Goal: Answer question/provide support: Share knowledge or assist other users

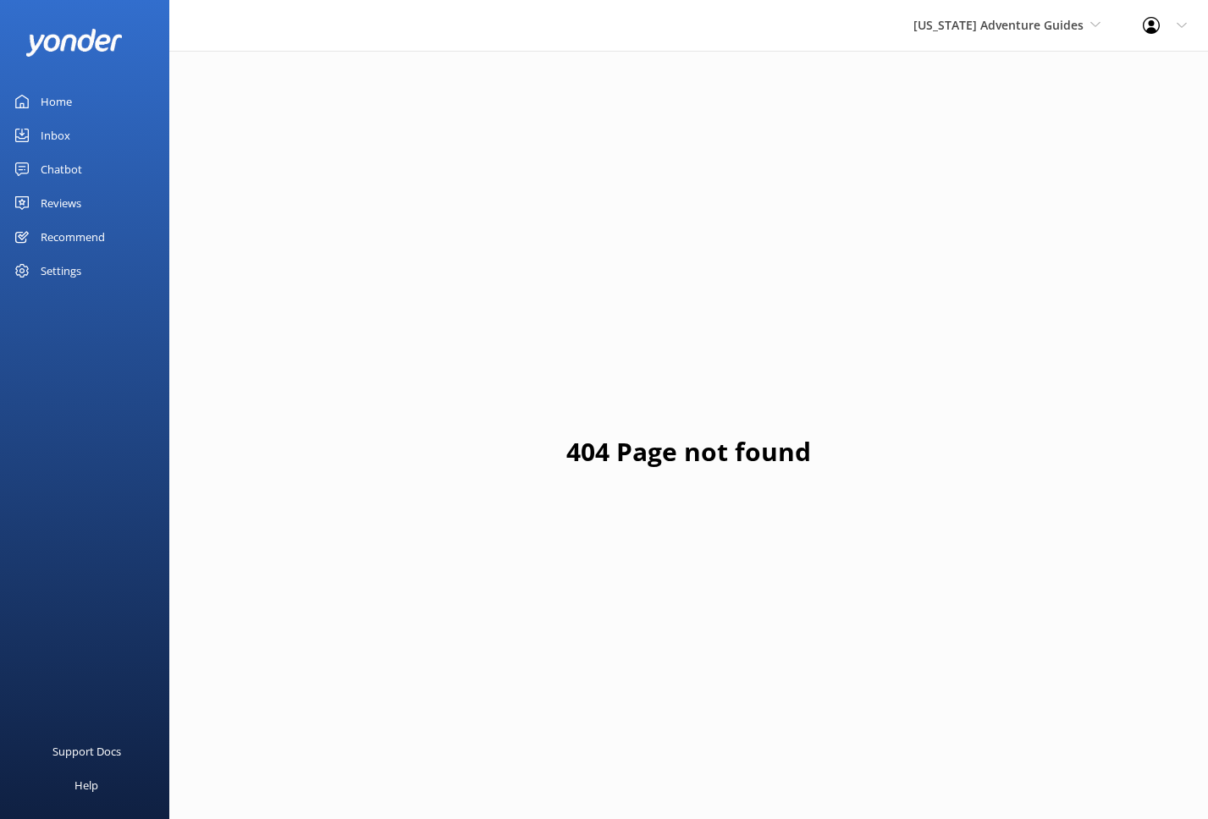
click at [58, 113] on div "Home" at bounding box center [56, 102] width 31 height 34
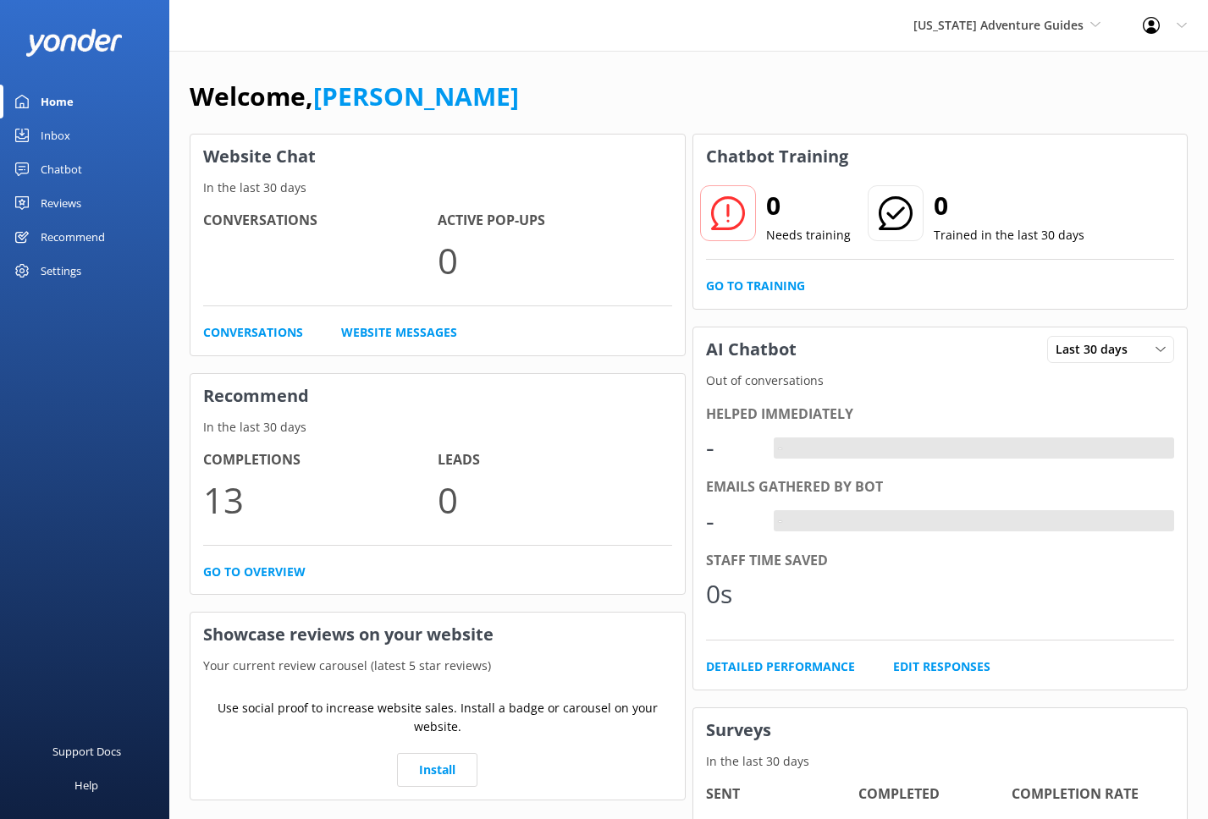
click at [55, 143] on div "Inbox" at bounding box center [56, 135] width 30 height 34
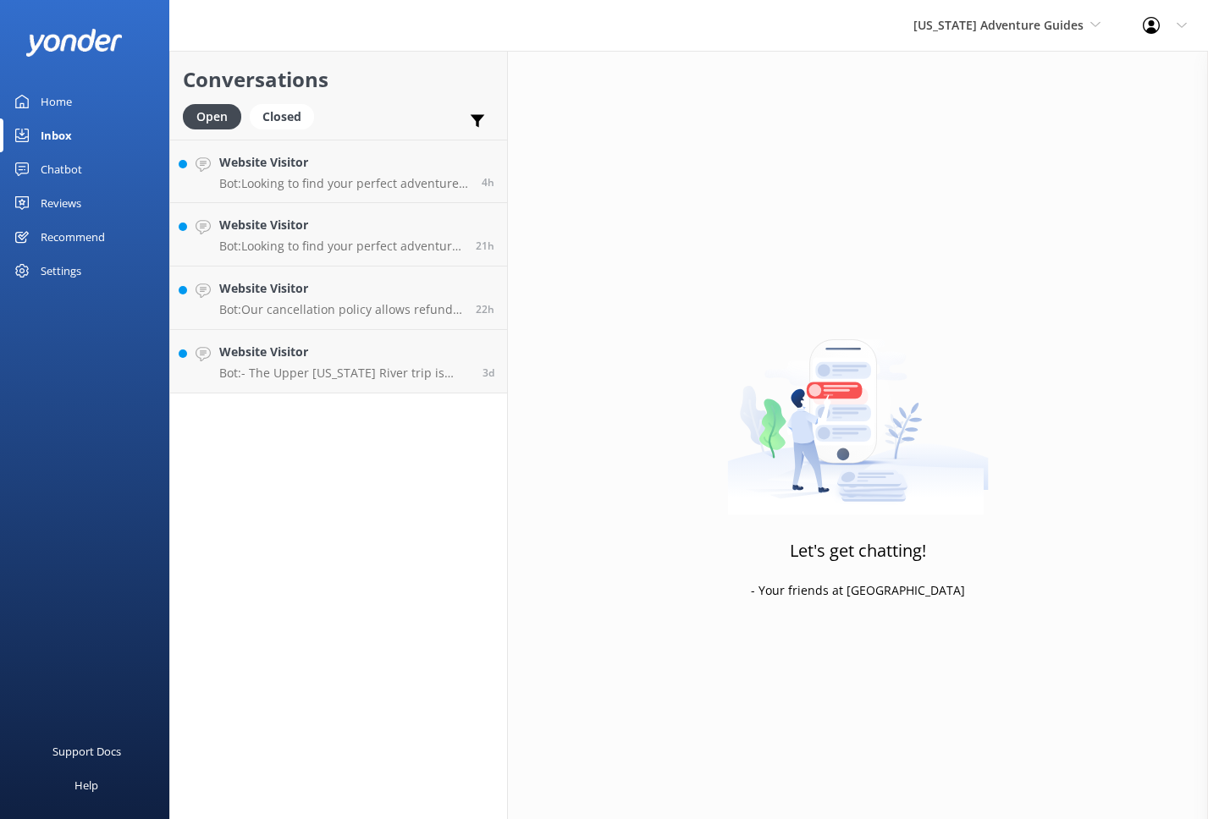
click at [56, 168] on div "Chatbot" at bounding box center [61, 169] width 41 height 34
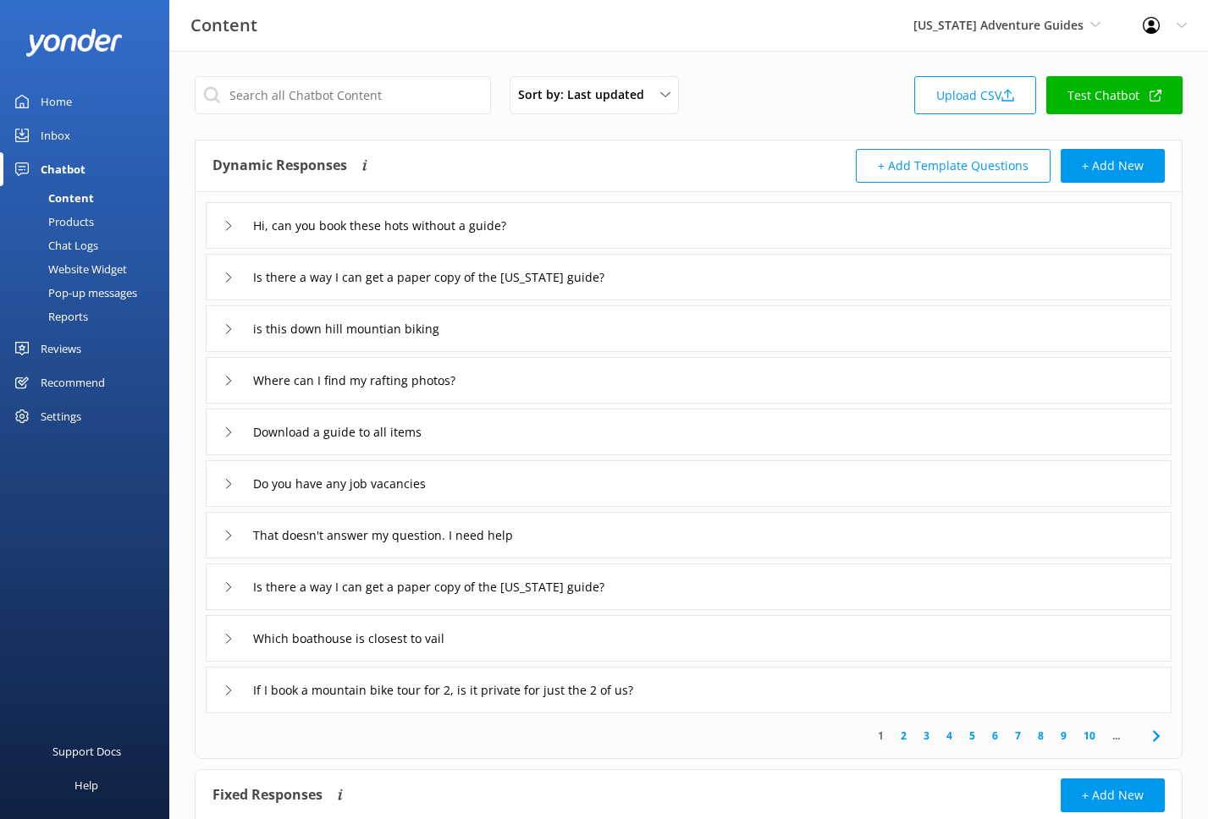
click at [52, 380] on div "Recommend" at bounding box center [73, 383] width 64 height 34
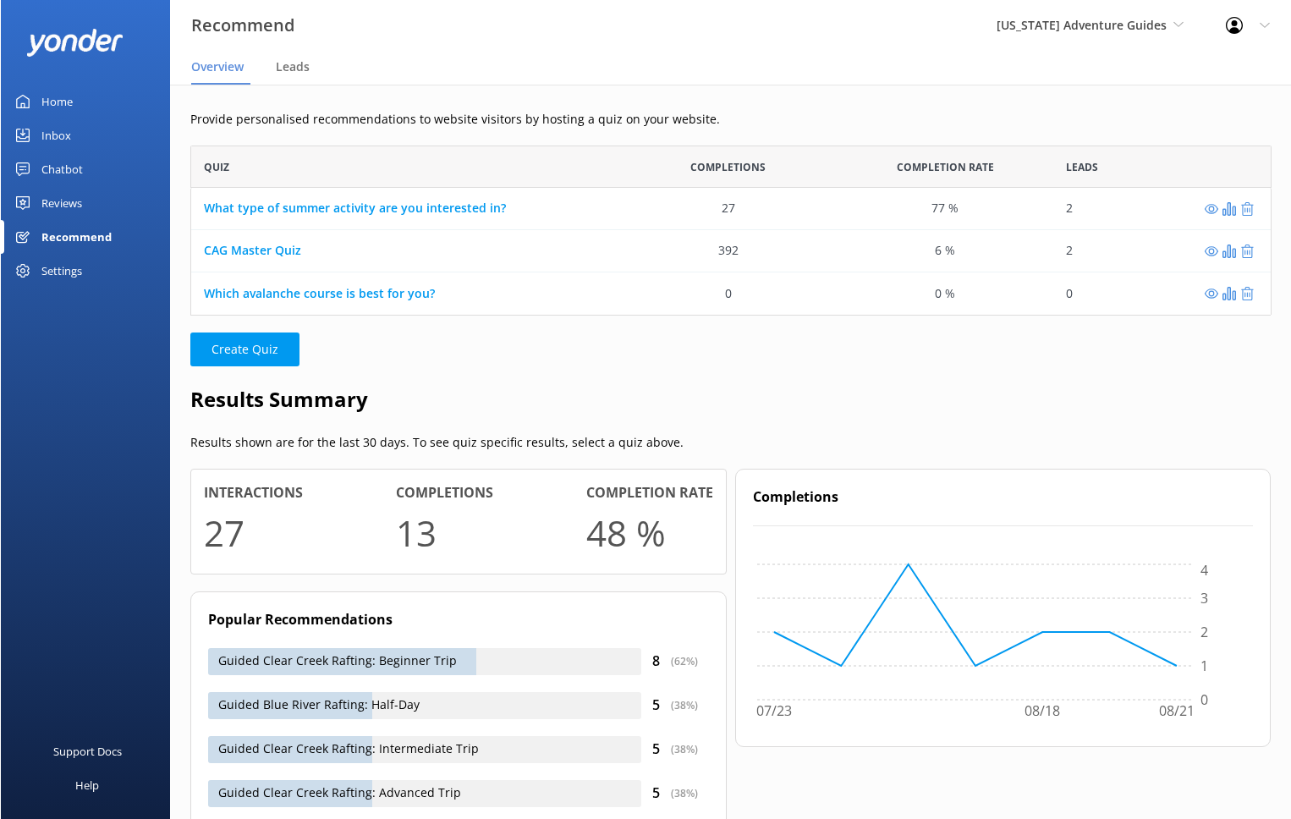
scroll to position [170, 1081]
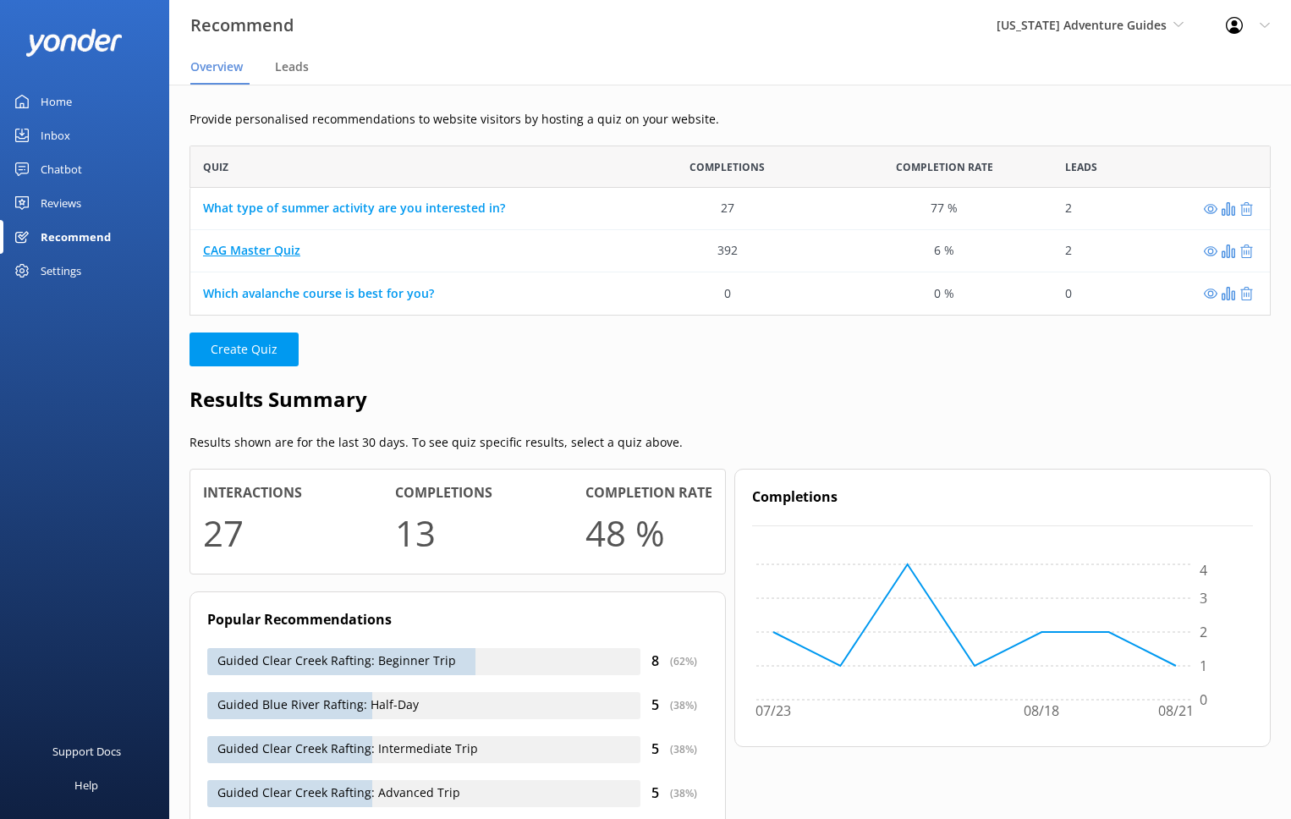
click at [240, 249] on link "CAG Master Quiz" at bounding box center [251, 251] width 97 height 16
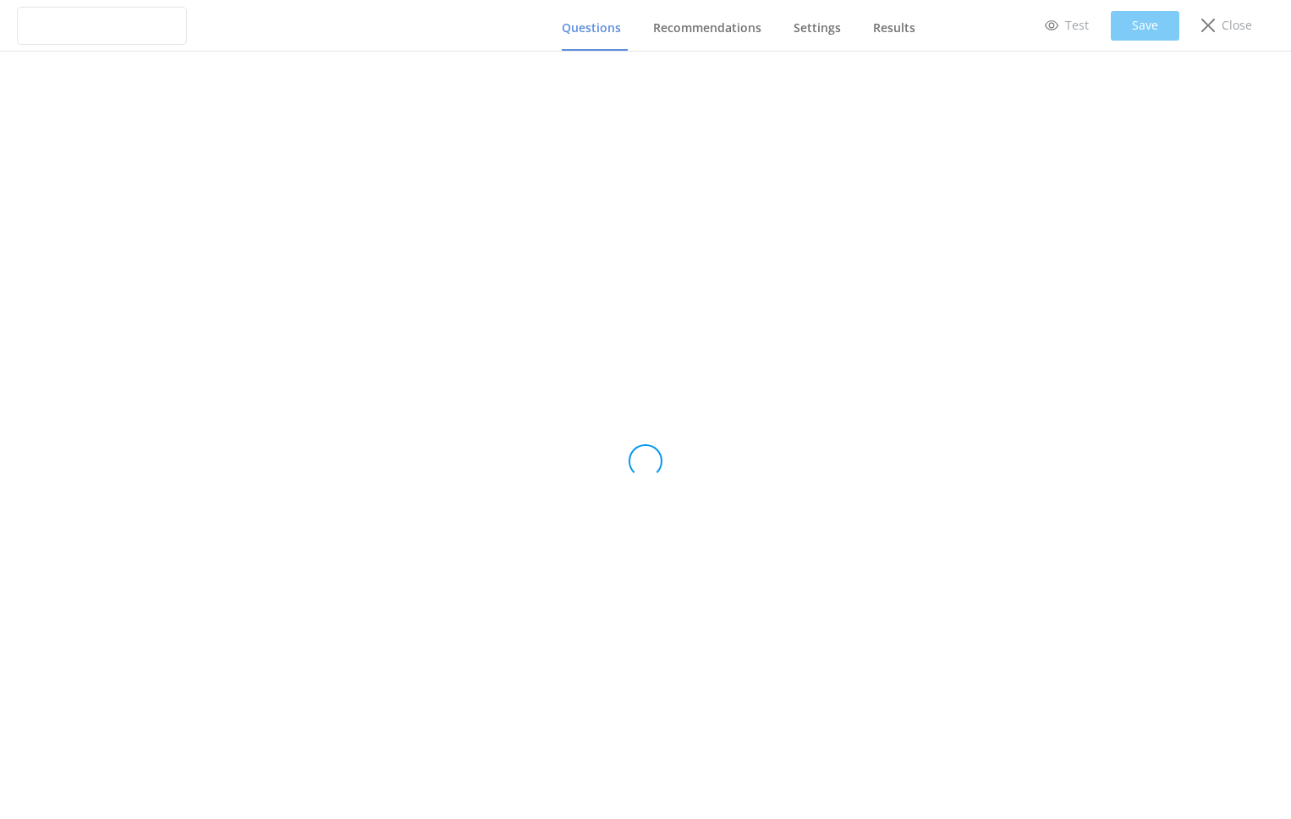
type input "CAG Master Quiz"
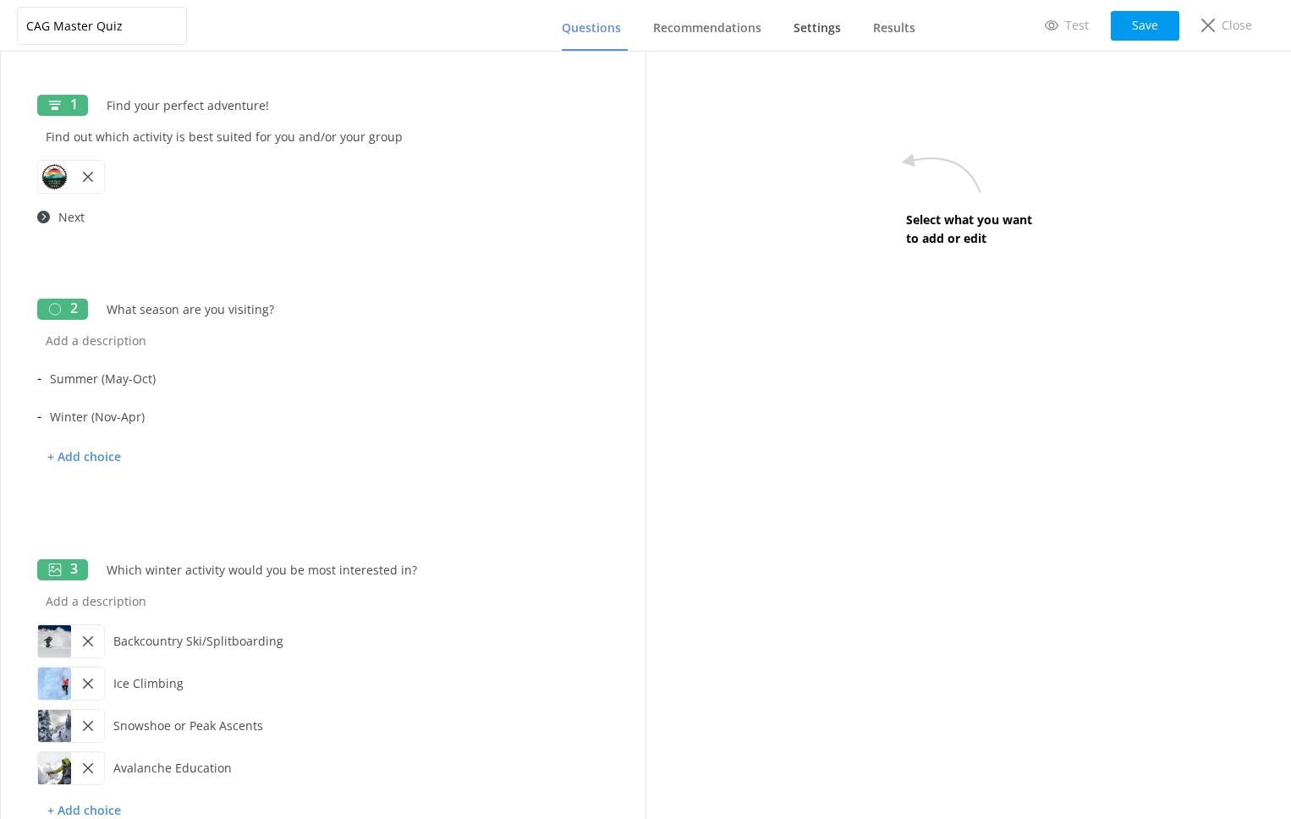
click at [824, 33] on span "Settings" at bounding box center [817, 27] width 47 height 17
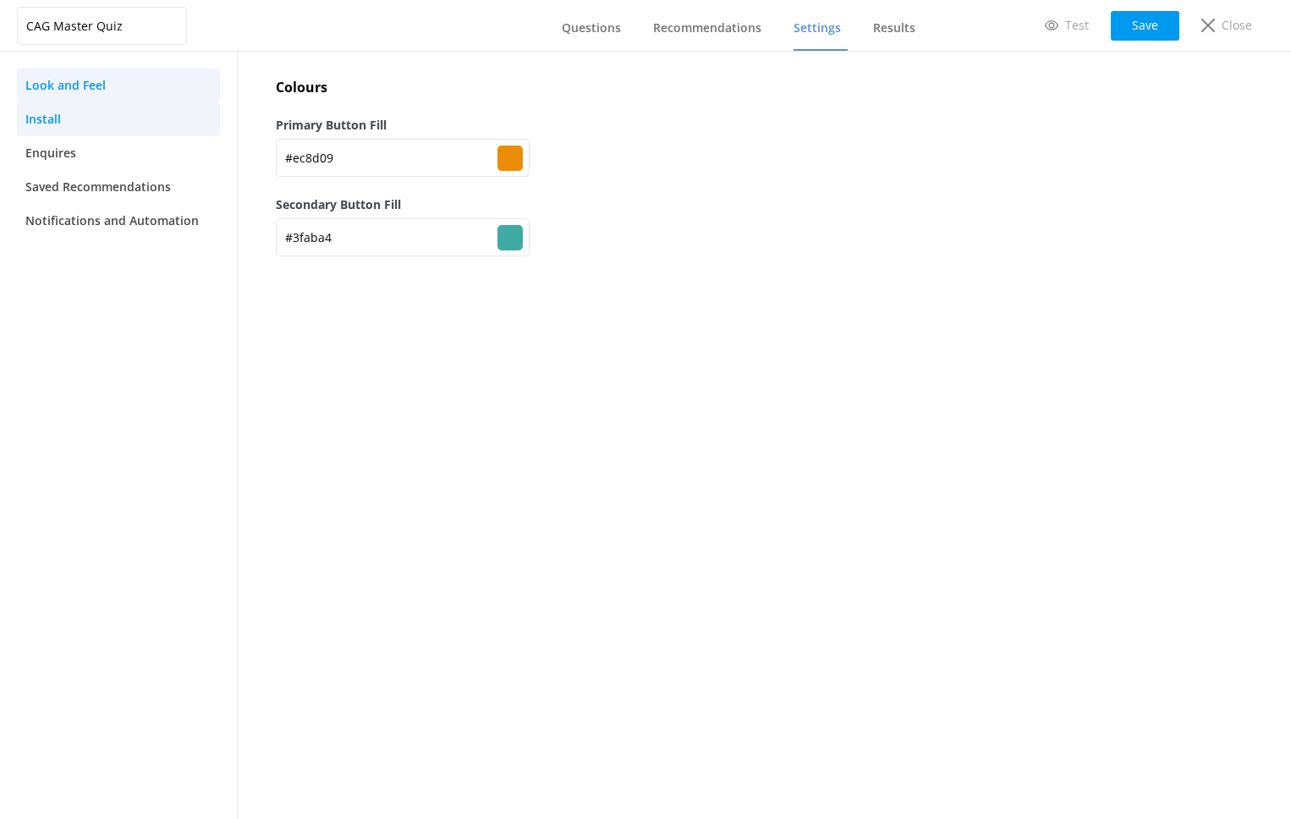
click at [127, 130] on link "Install" at bounding box center [118, 119] width 203 height 34
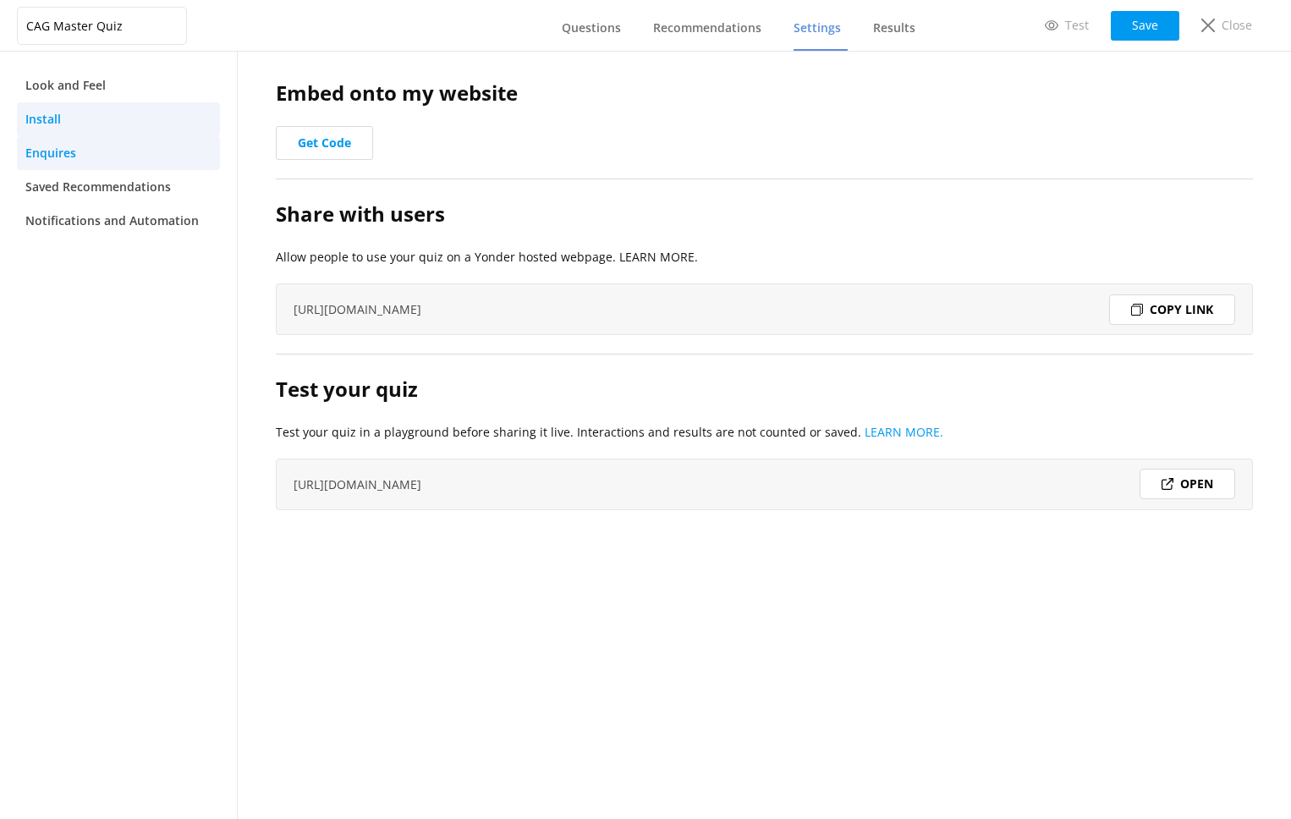
click at [120, 149] on link "Enquires" at bounding box center [118, 153] width 203 height 34
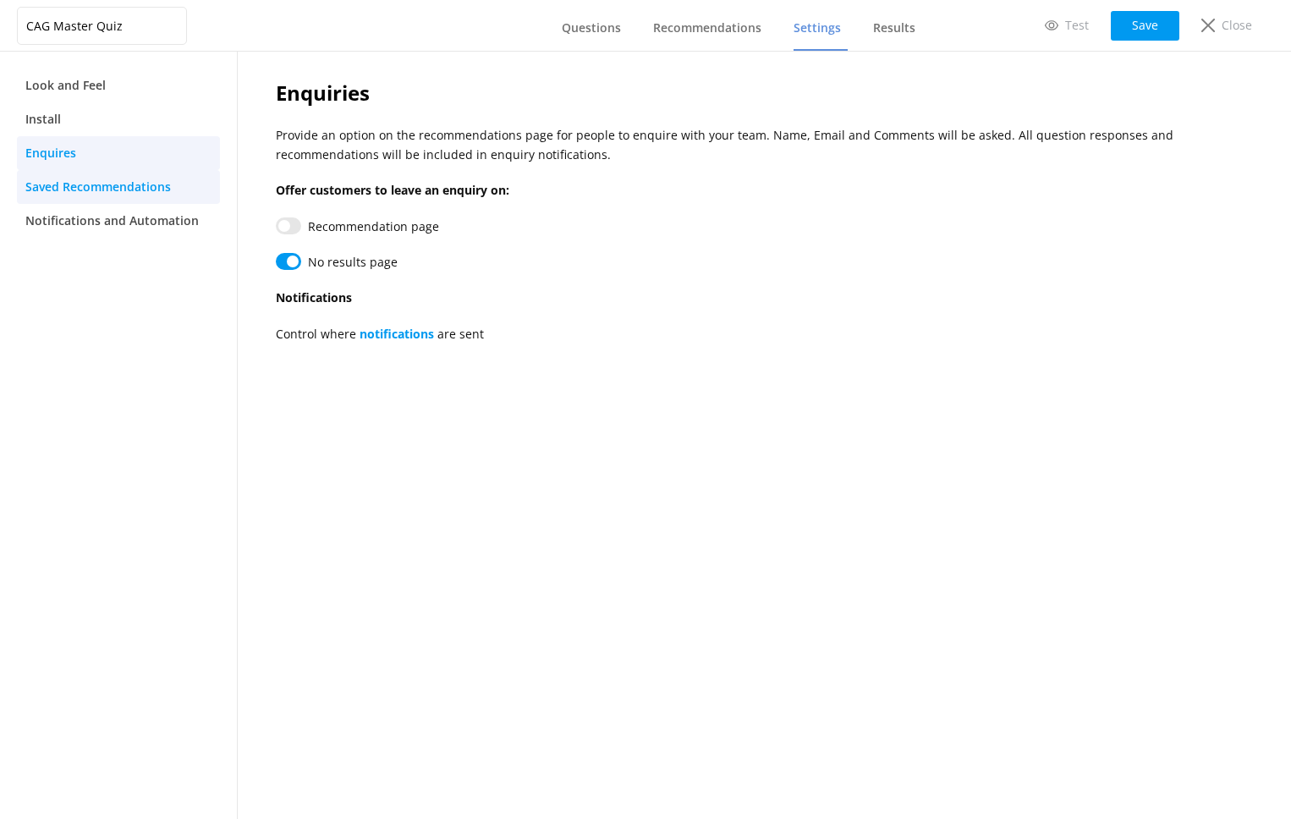
click at [103, 191] on span "Saved Recommendations" at bounding box center [98, 187] width 146 height 19
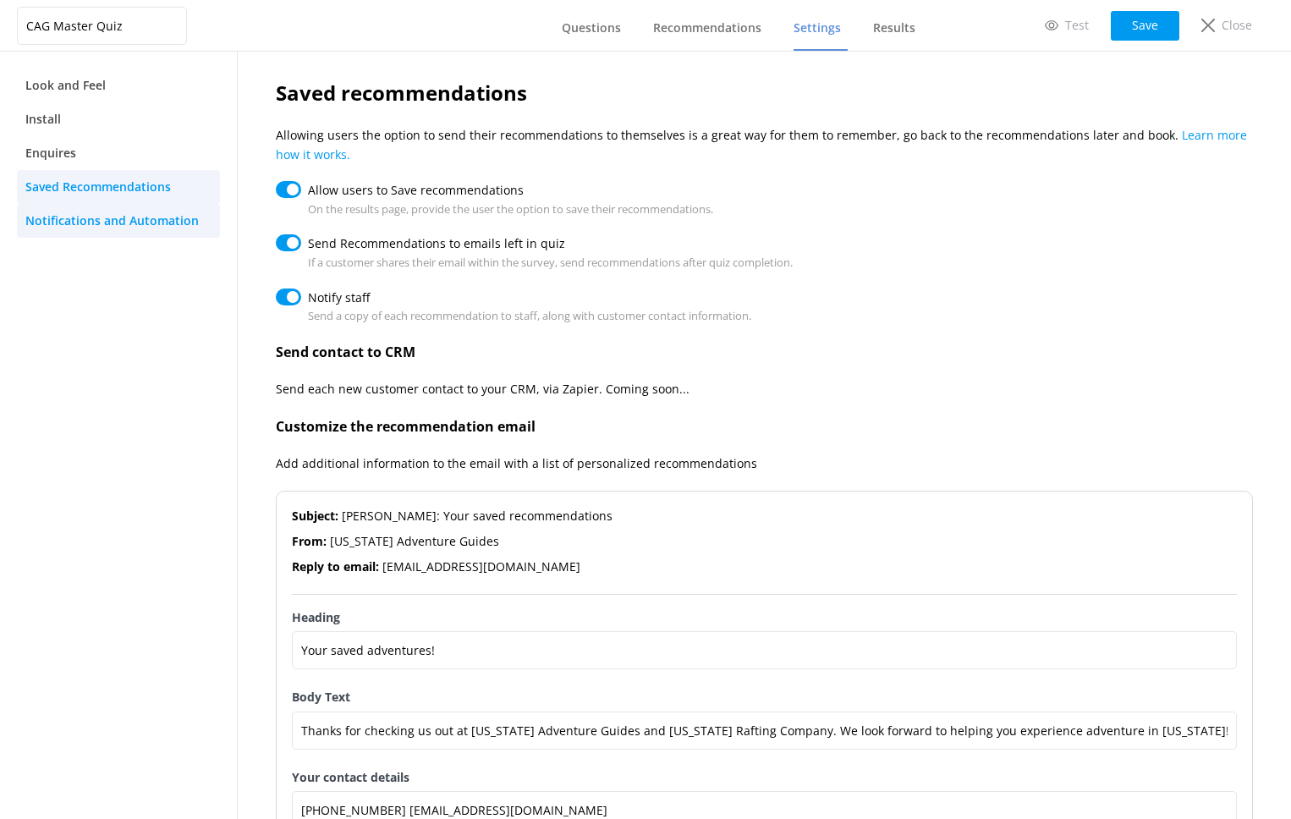
click at [98, 206] on link "Notifications and Automation" at bounding box center [118, 221] width 203 height 34
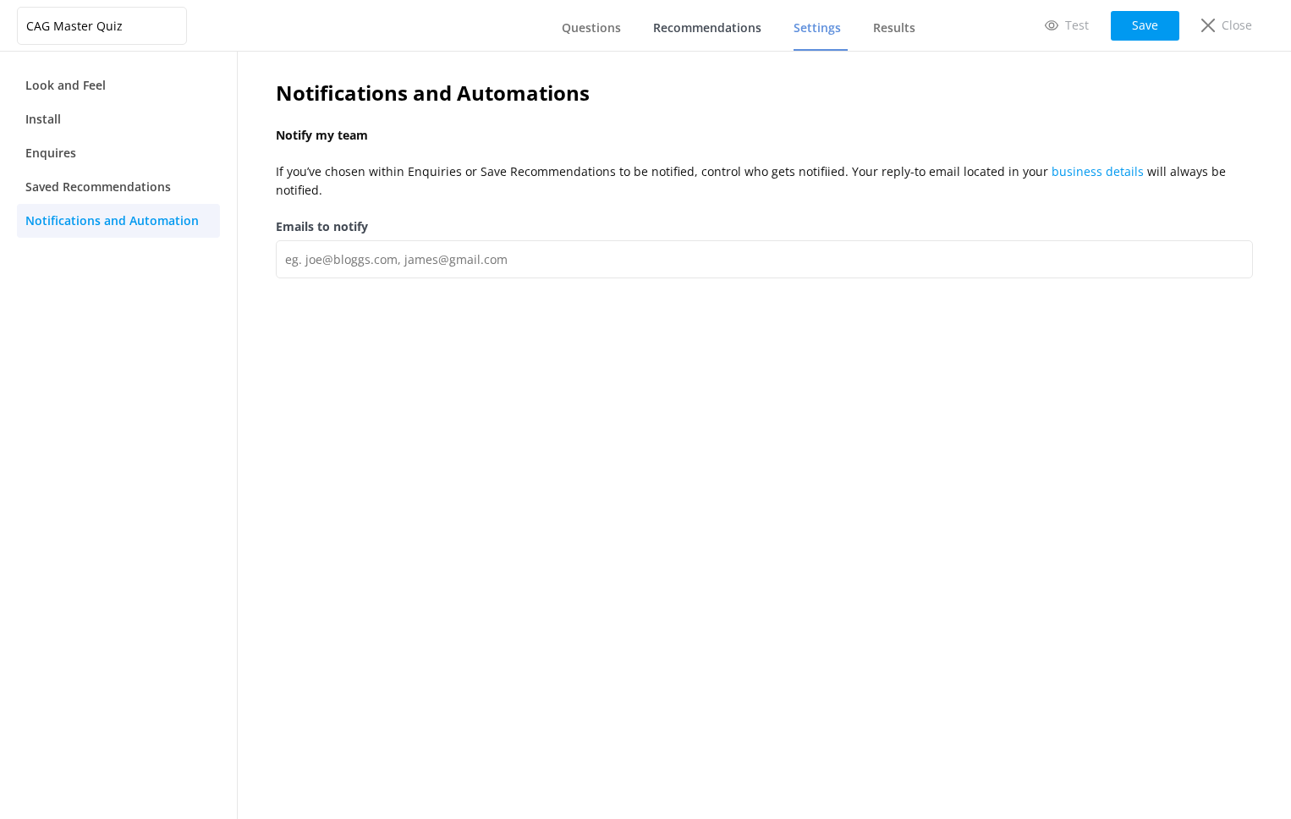
click at [696, 25] on span "Recommendations" at bounding box center [707, 27] width 108 height 17
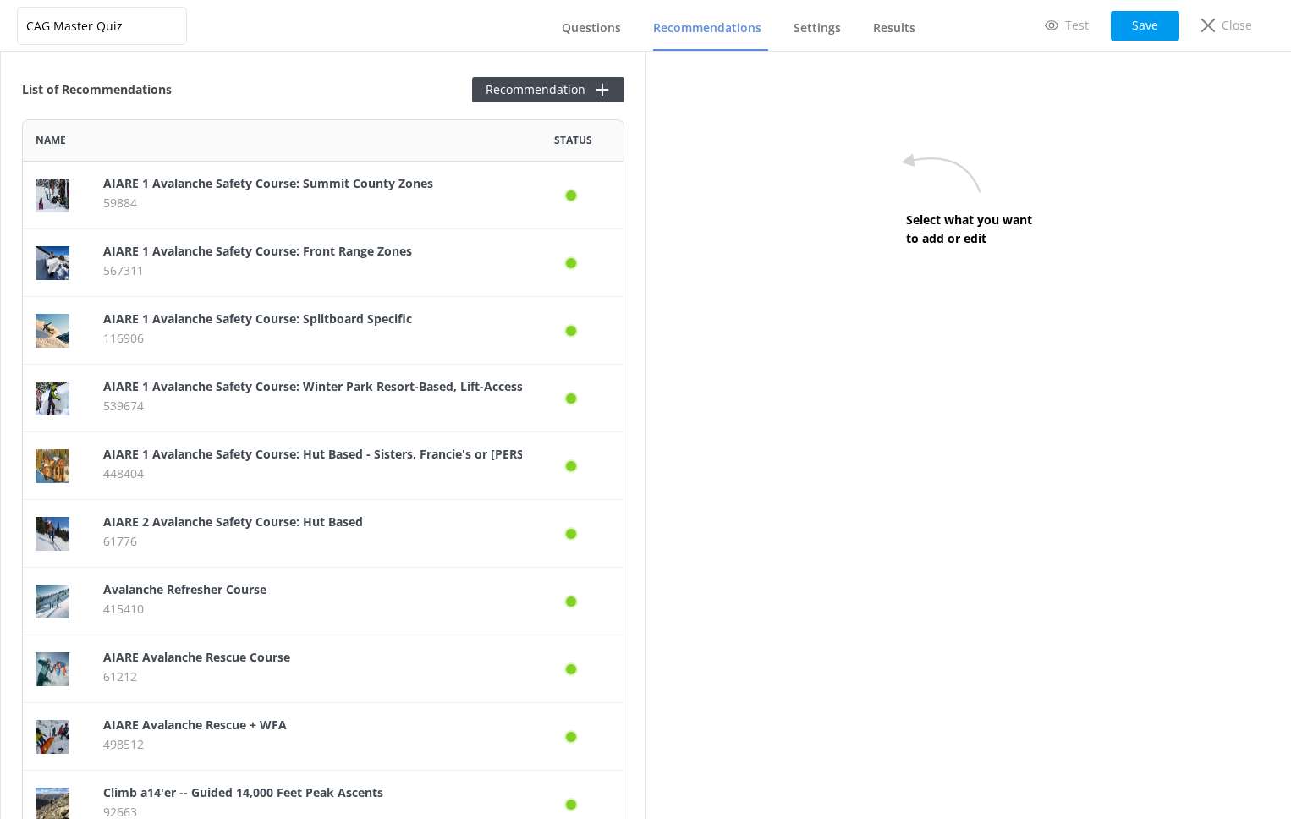
scroll to position [3360, 602]
click at [620, 24] on span "Questions" at bounding box center [591, 27] width 59 height 17
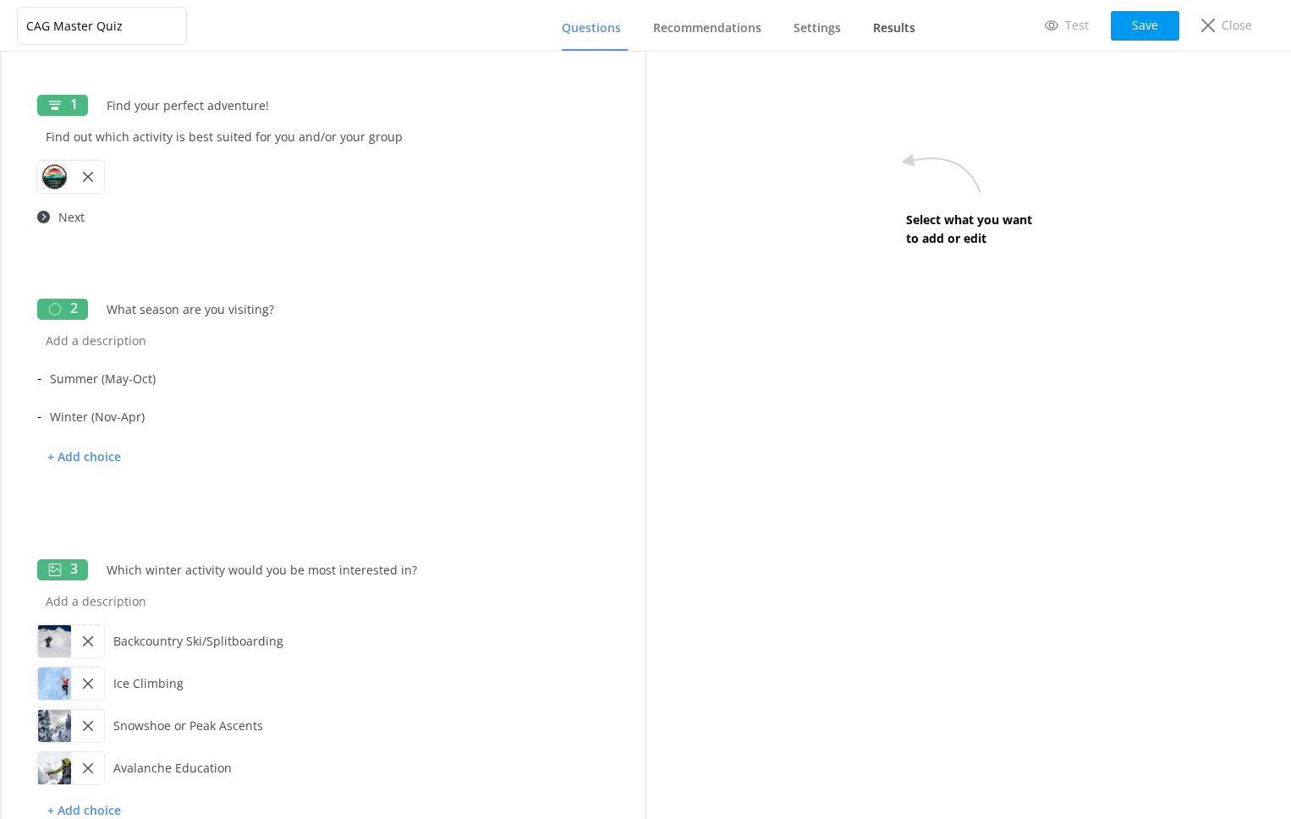
click at [898, 21] on span "Results" at bounding box center [894, 27] width 42 height 17
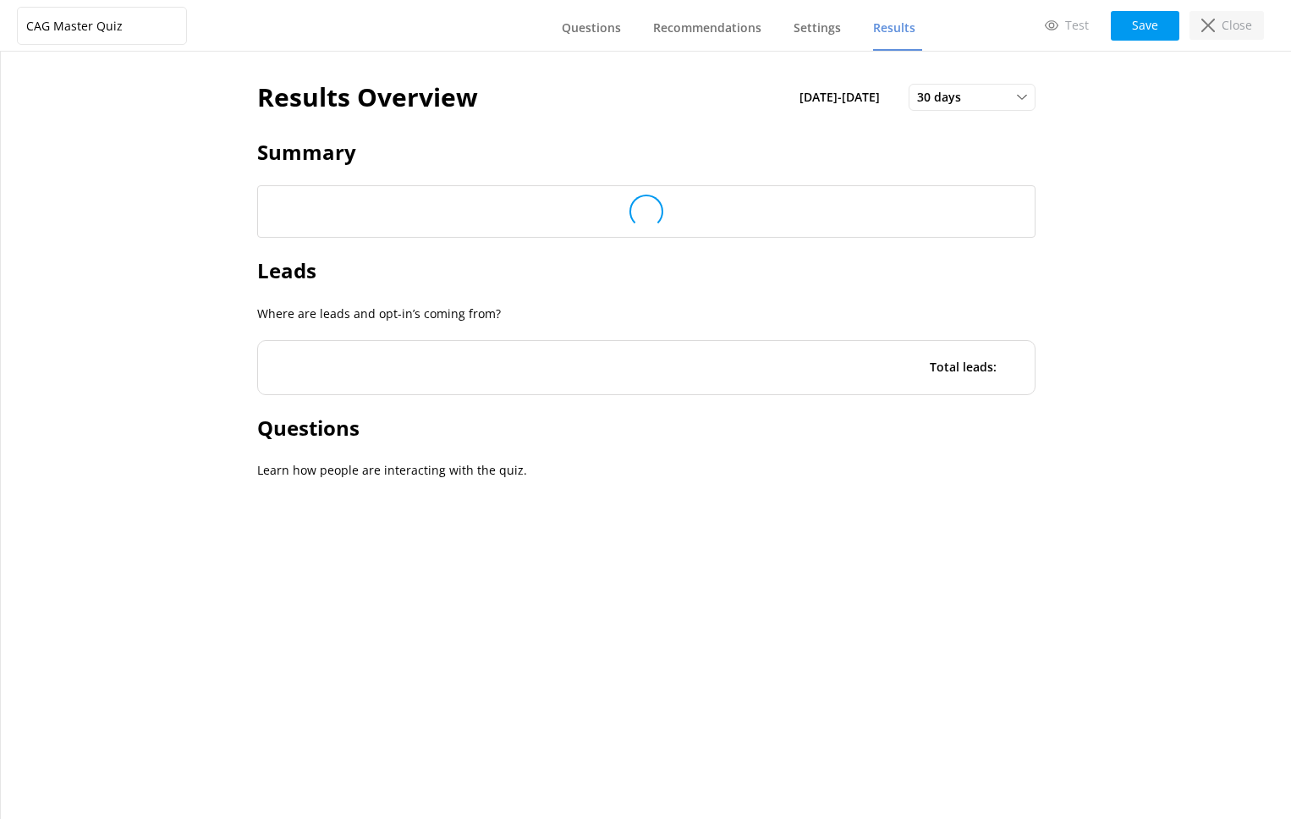
click at [1207, 20] on p "Close" at bounding box center [1237, 25] width 30 height 19
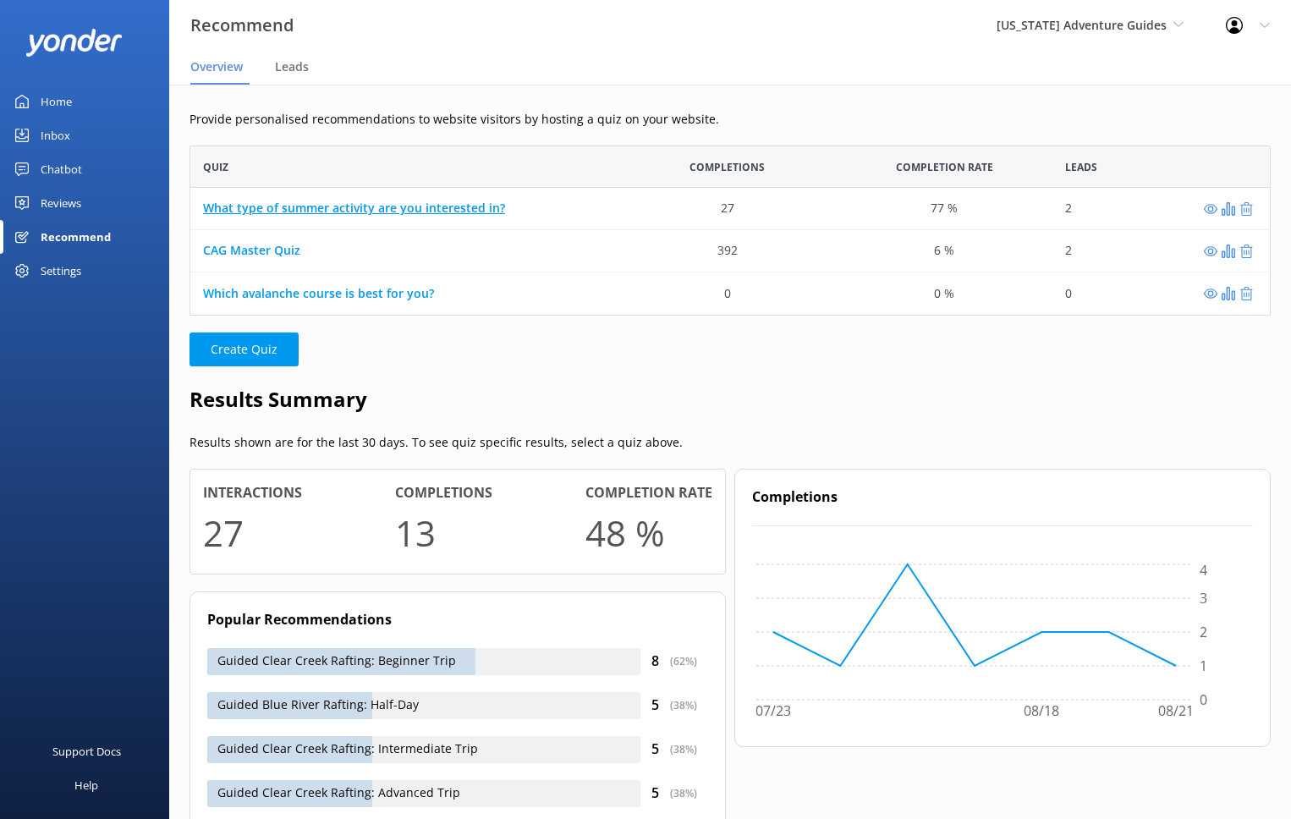
click at [455, 213] on link "What type of summer activity are you interested in?" at bounding box center [354, 209] width 302 height 16
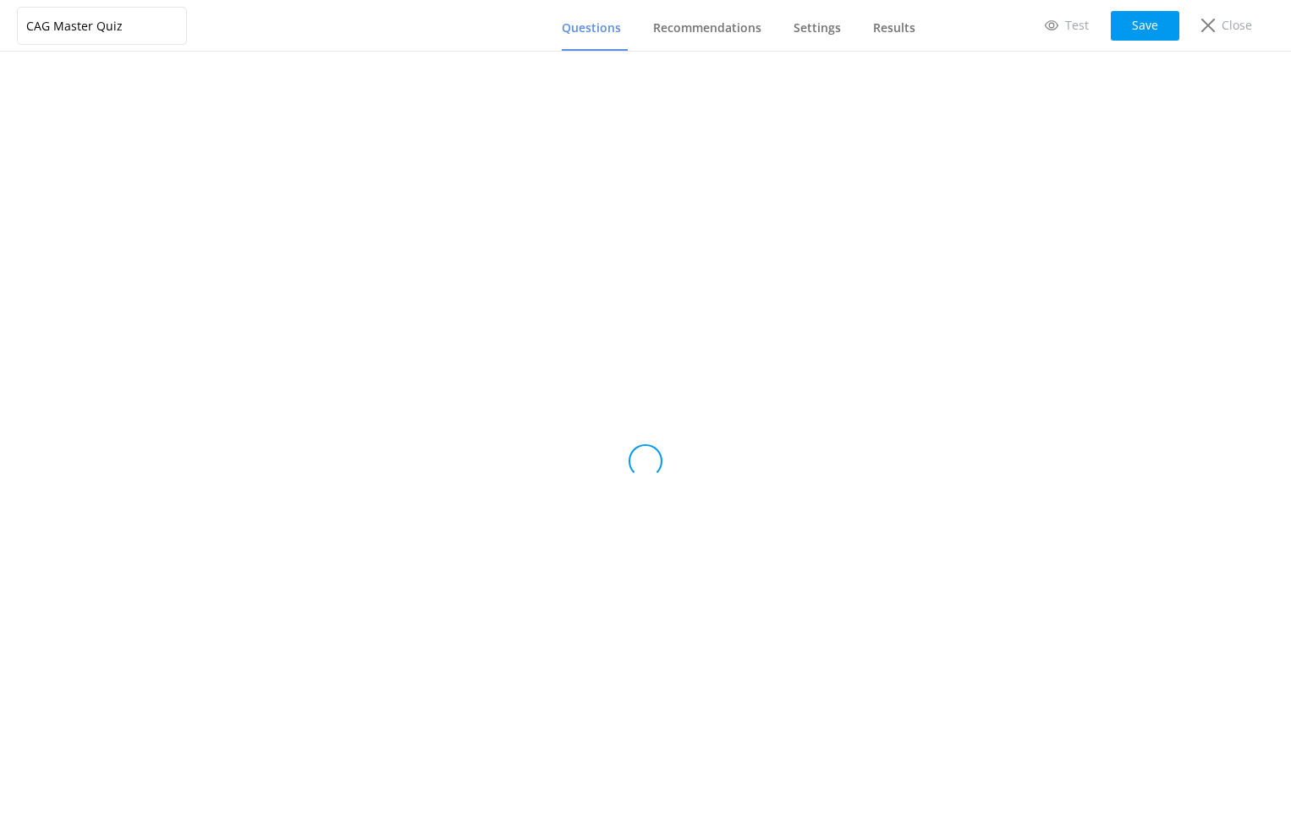
type input "What type of summer activity are you interested in?"
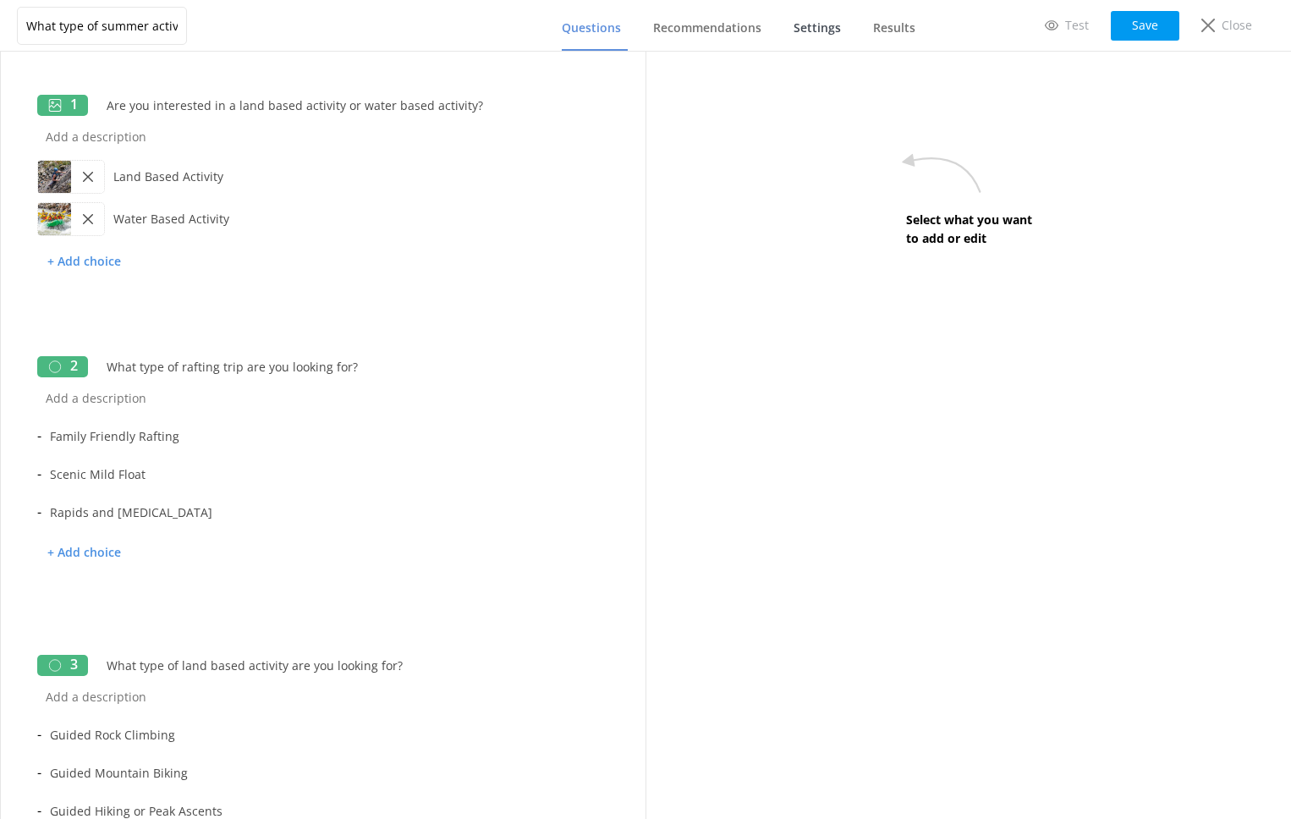
click at [818, 37] on link "Settings" at bounding box center [821, 29] width 54 height 44
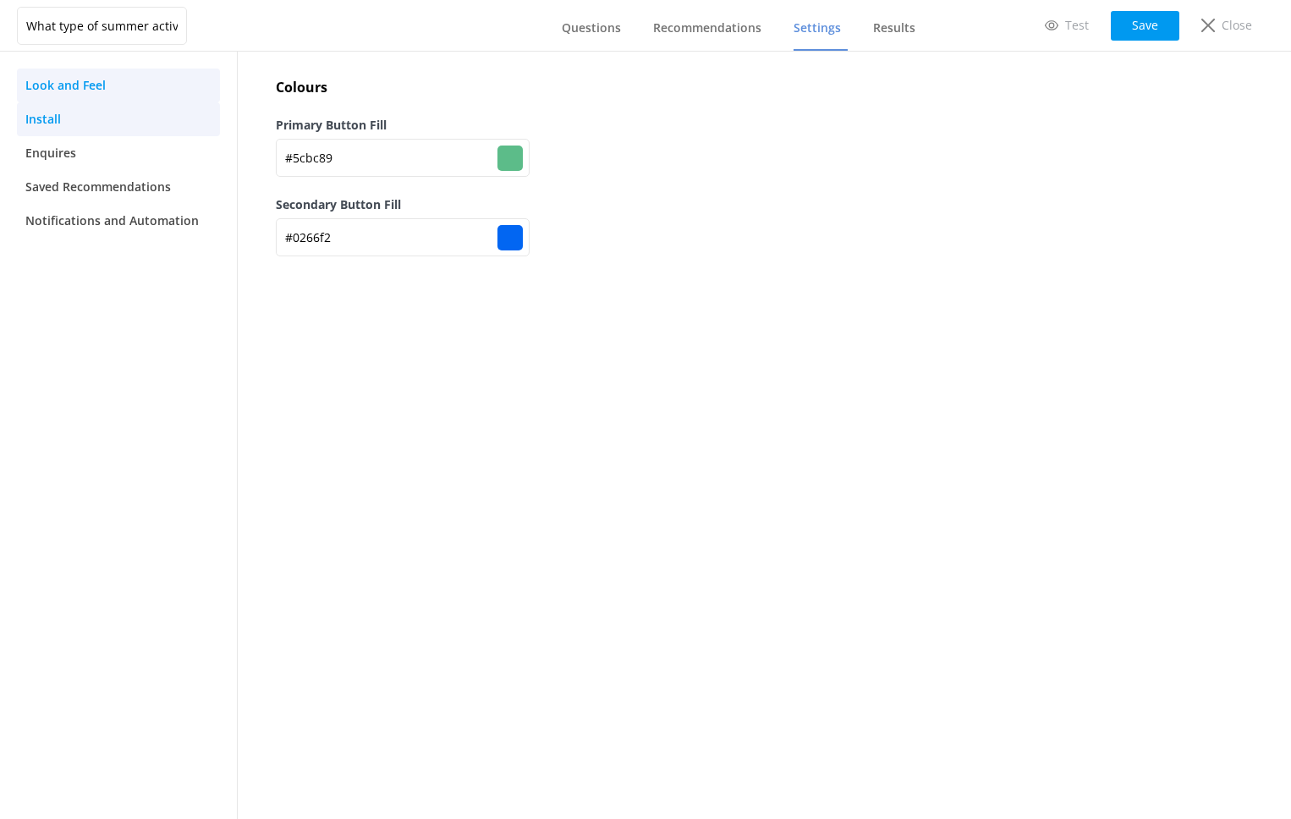
click at [130, 122] on link "Install" at bounding box center [118, 119] width 203 height 34
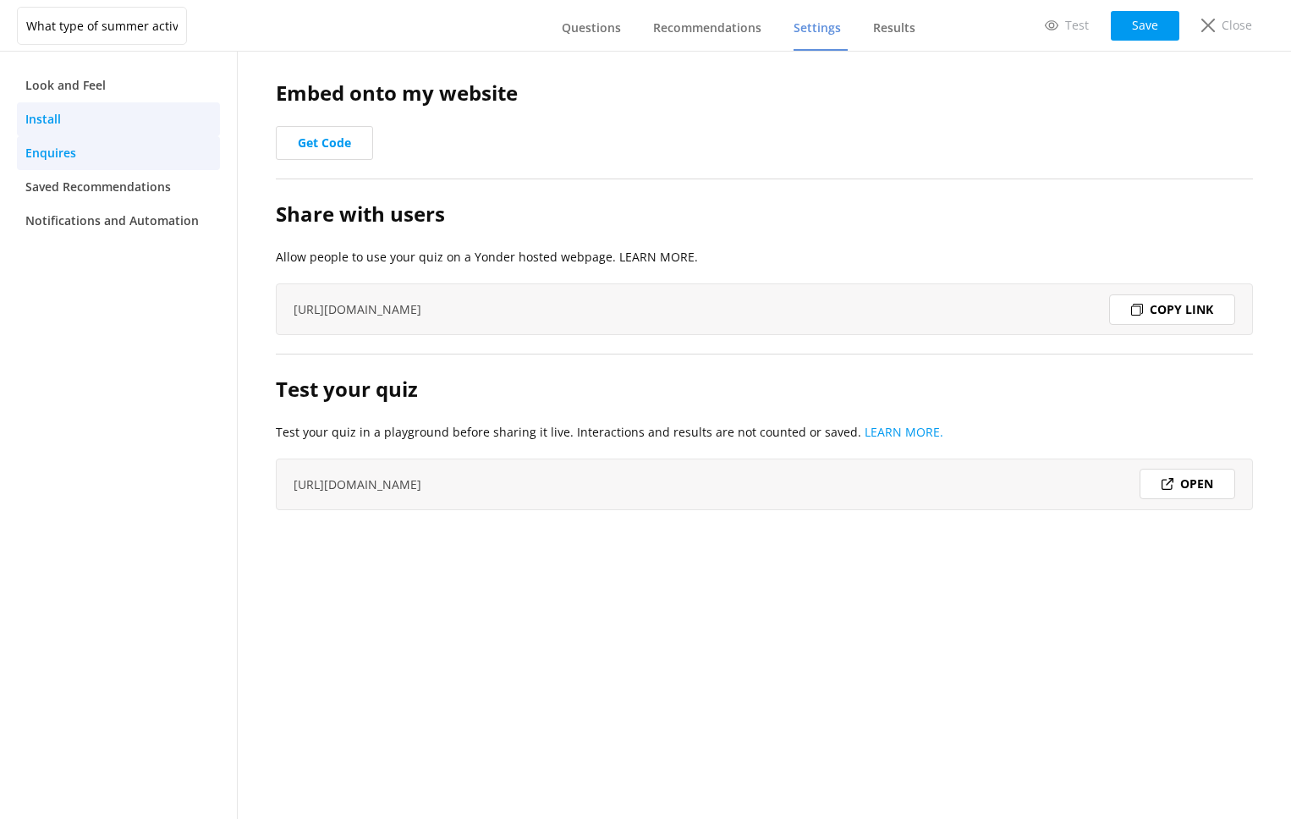
click at [127, 142] on link "Enquires" at bounding box center [118, 153] width 203 height 34
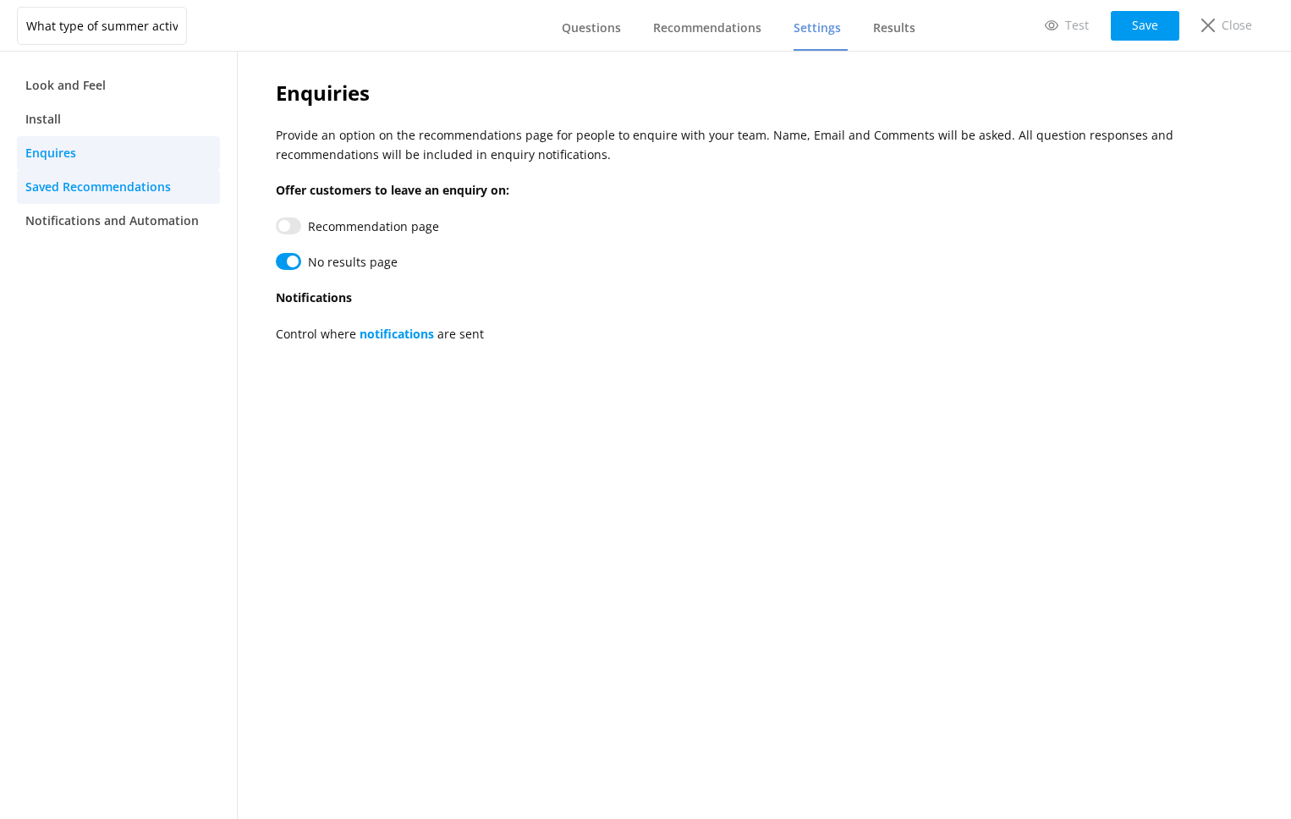
click at [113, 180] on span "Saved Recommendations" at bounding box center [98, 187] width 146 height 19
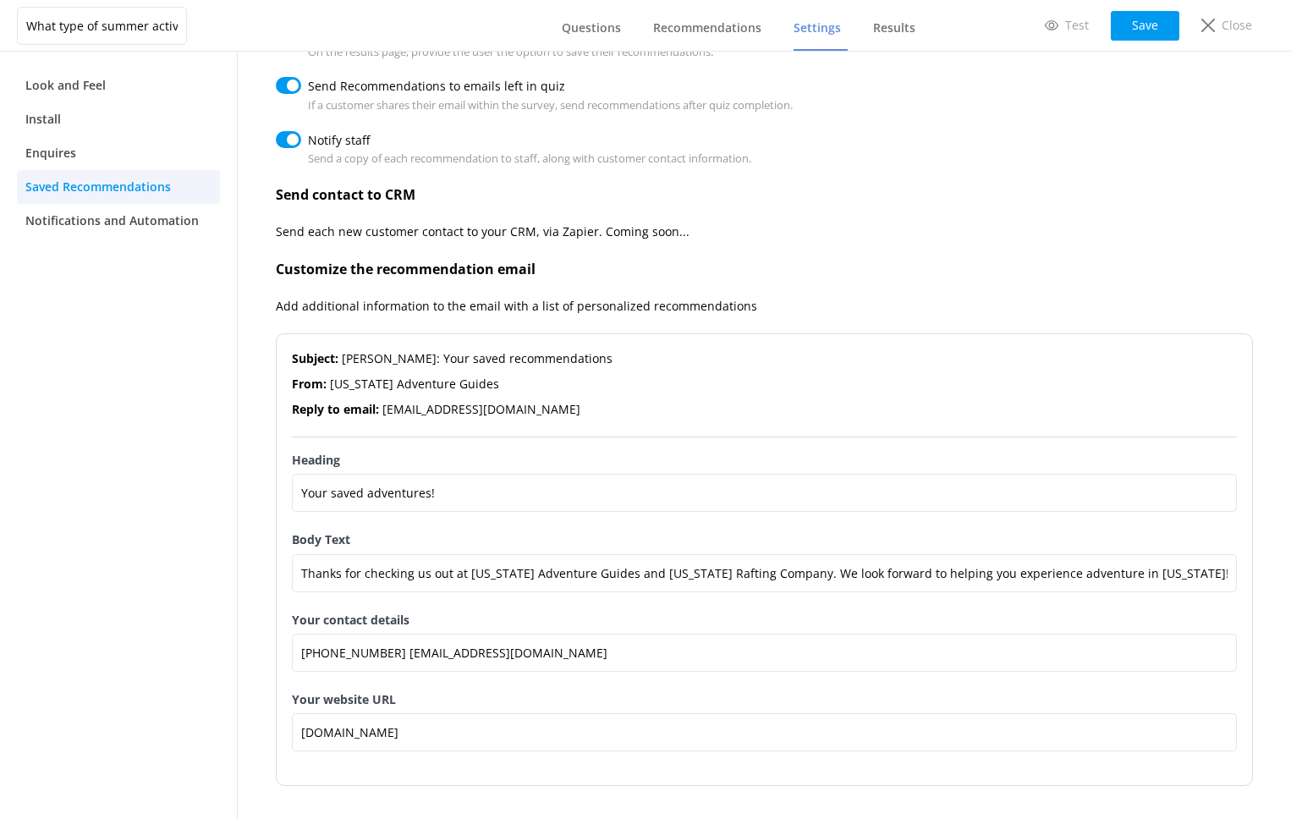
scroll to position [158, 0]
click at [132, 229] on span "Notifications and Automation" at bounding box center [111, 221] width 173 height 19
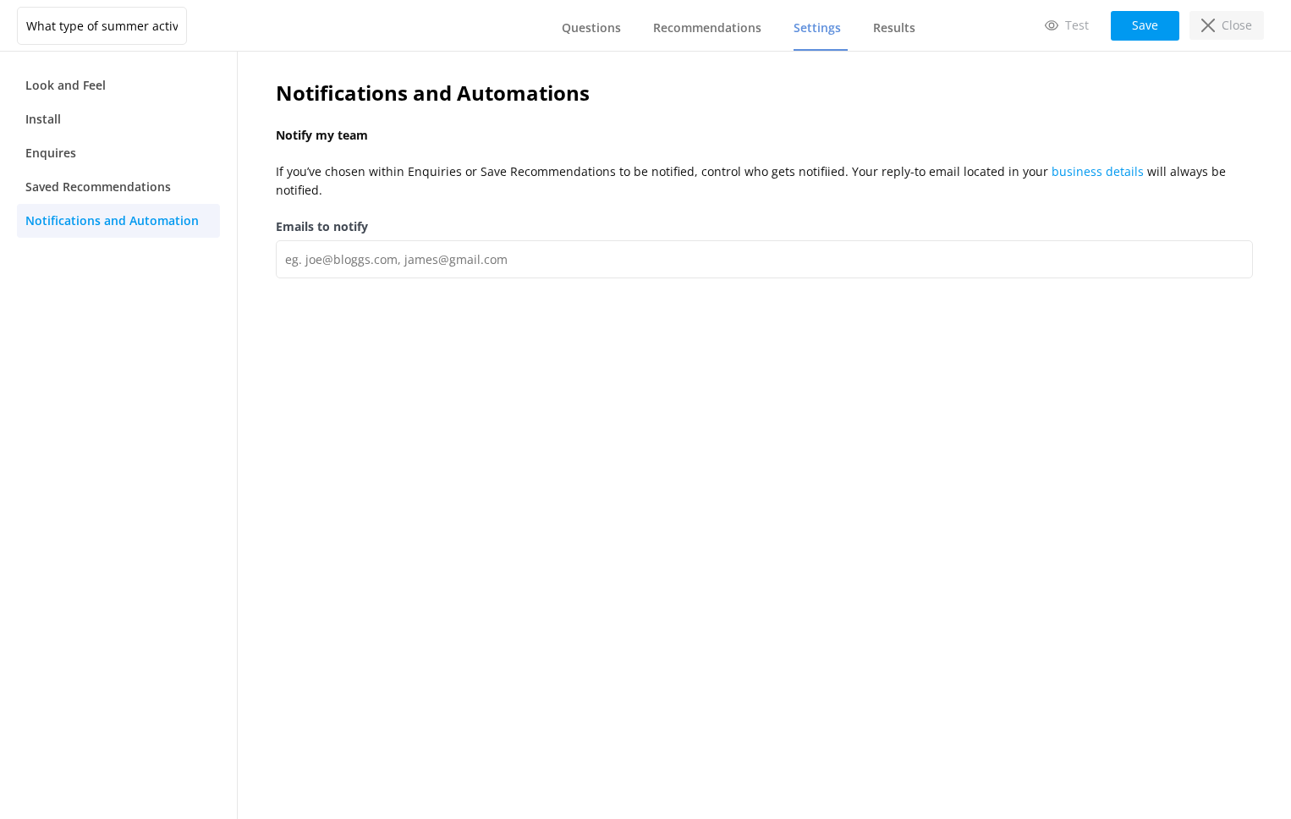
click at [1207, 32] on div "Close" at bounding box center [1227, 25] width 74 height 29
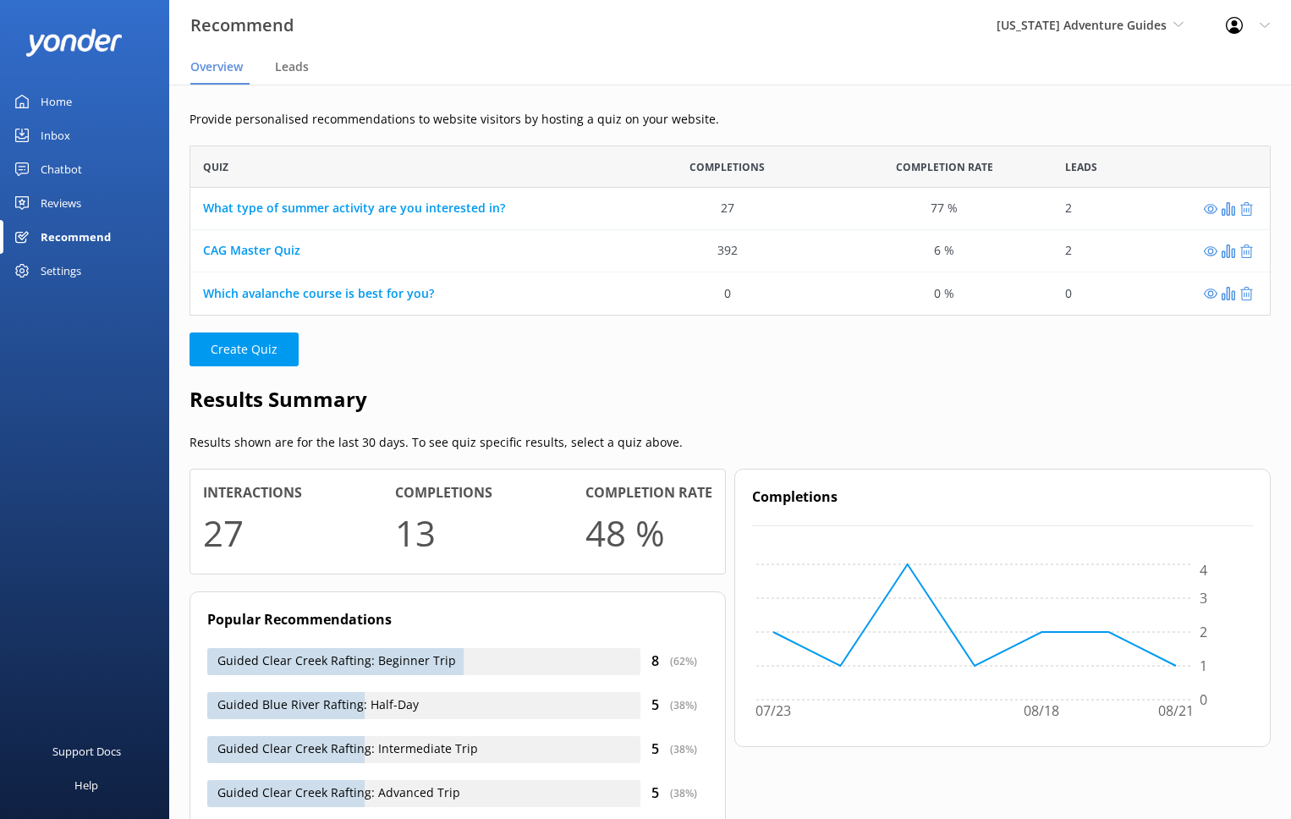
scroll to position [170, 1081]
click at [44, 135] on div "Inbox" at bounding box center [56, 135] width 30 height 34
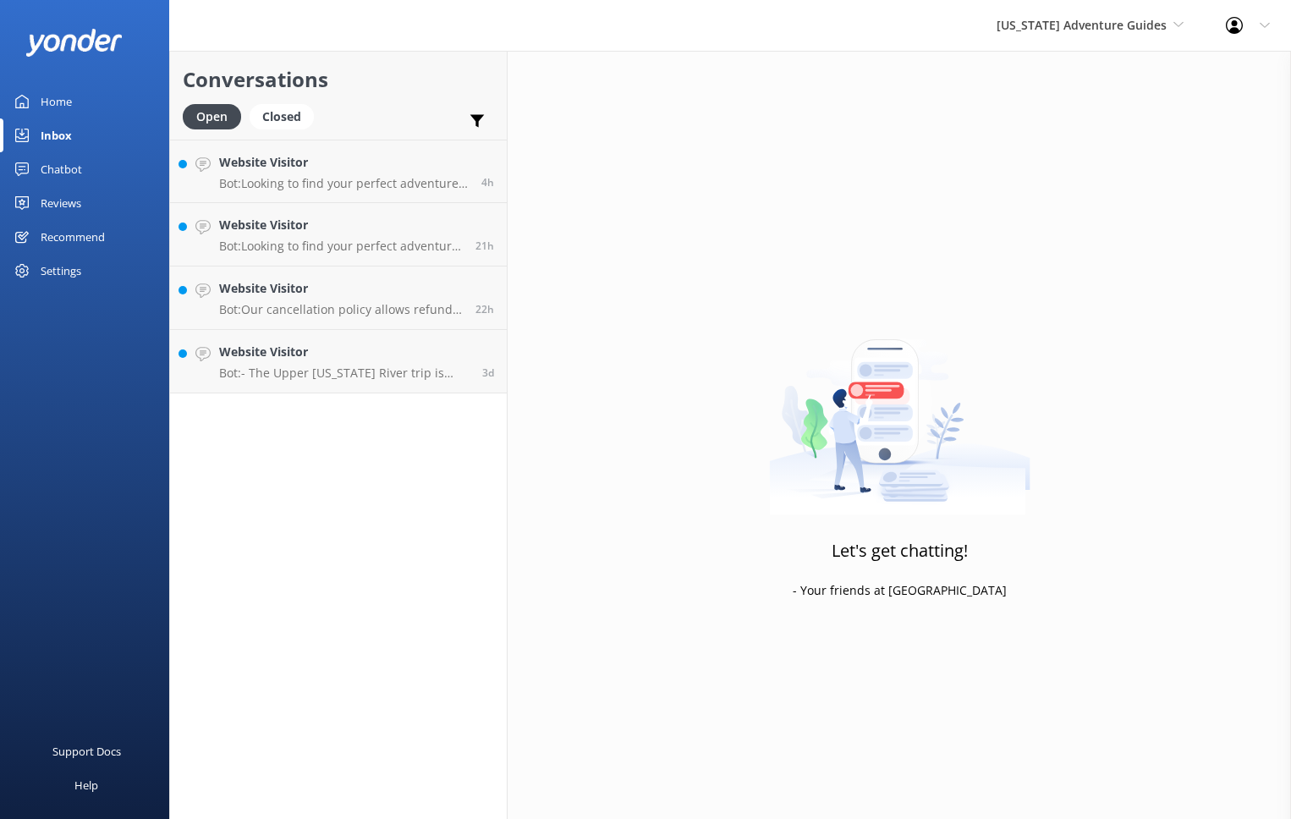
click at [47, 170] on div "Chatbot" at bounding box center [61, 169] width 41 height 34
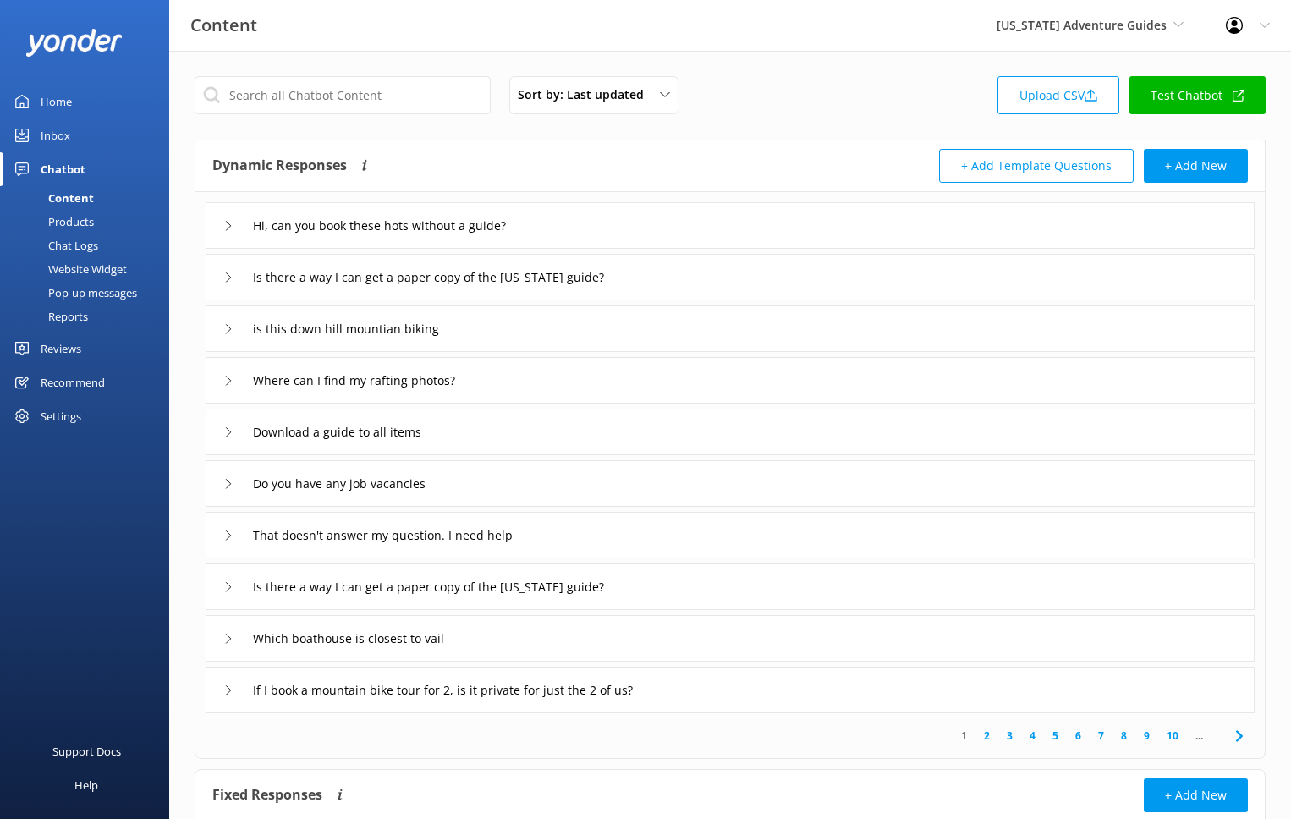
click at [85, 250] on div "Chat Logs" at bounding box center [54, 246] width 88 height 24
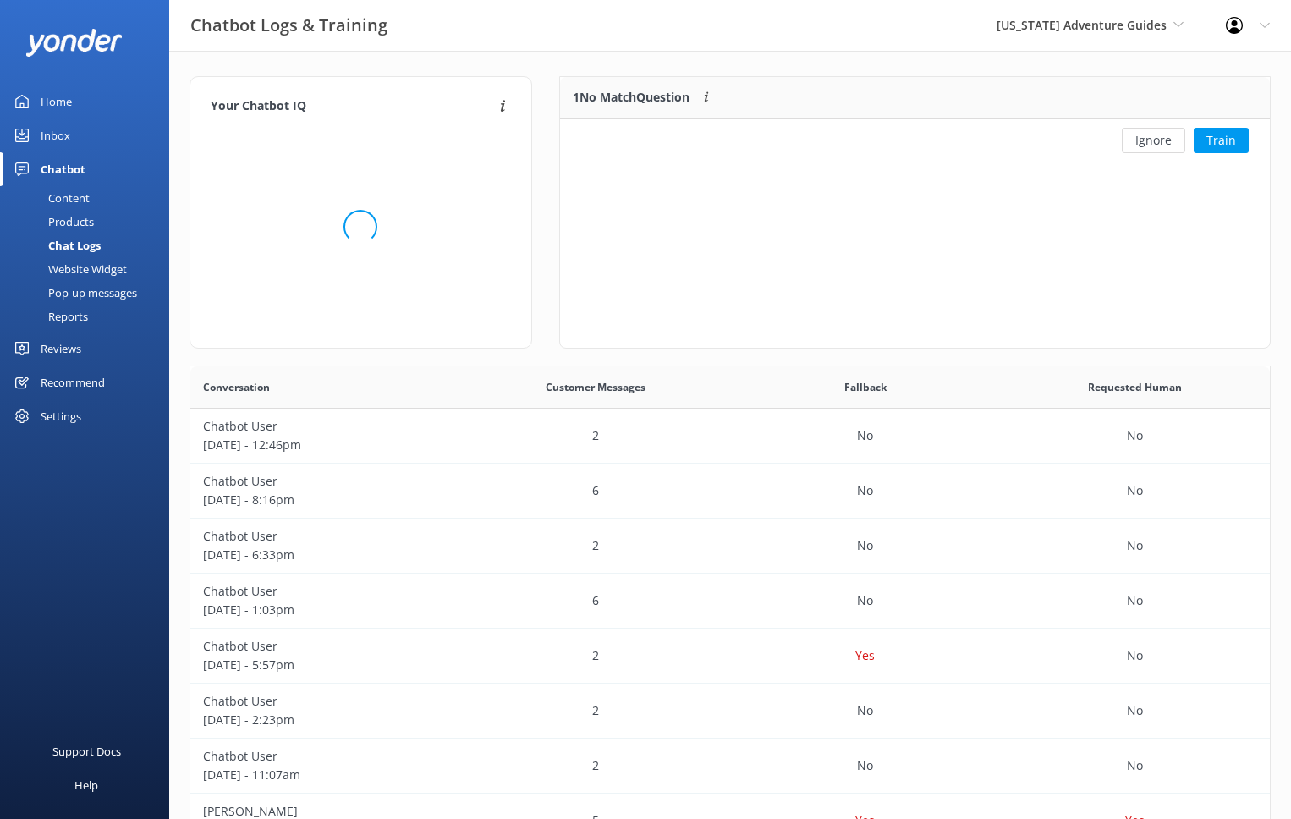
scroll to position [593, 1080]
click at [77, 223] on div "Products" at bounding box center [52, 222] width 84 height 24
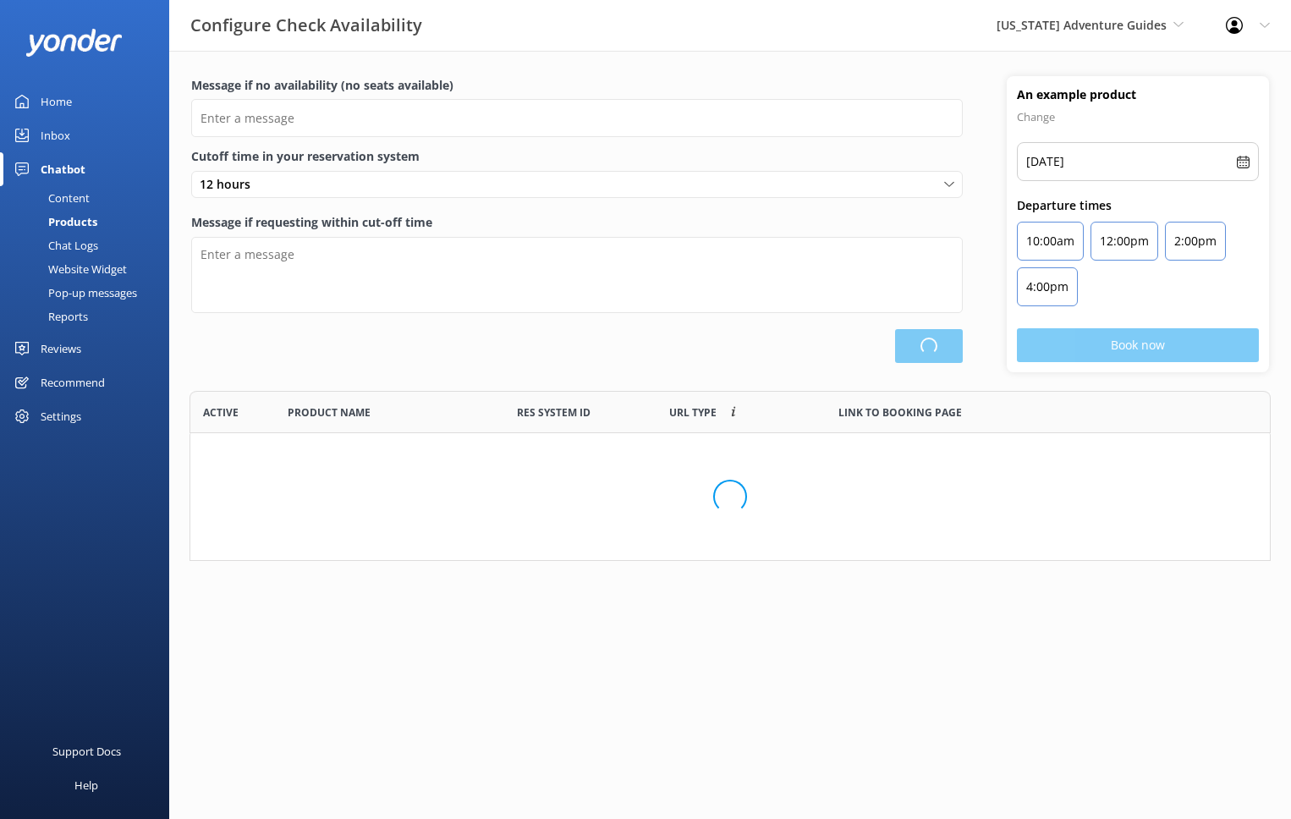
scroll to position [170, 1081]
type input "There are no seats available, please check an alternative day"
type textarea "Our online booking system closes {hours} prior to departure. Please contact us …"
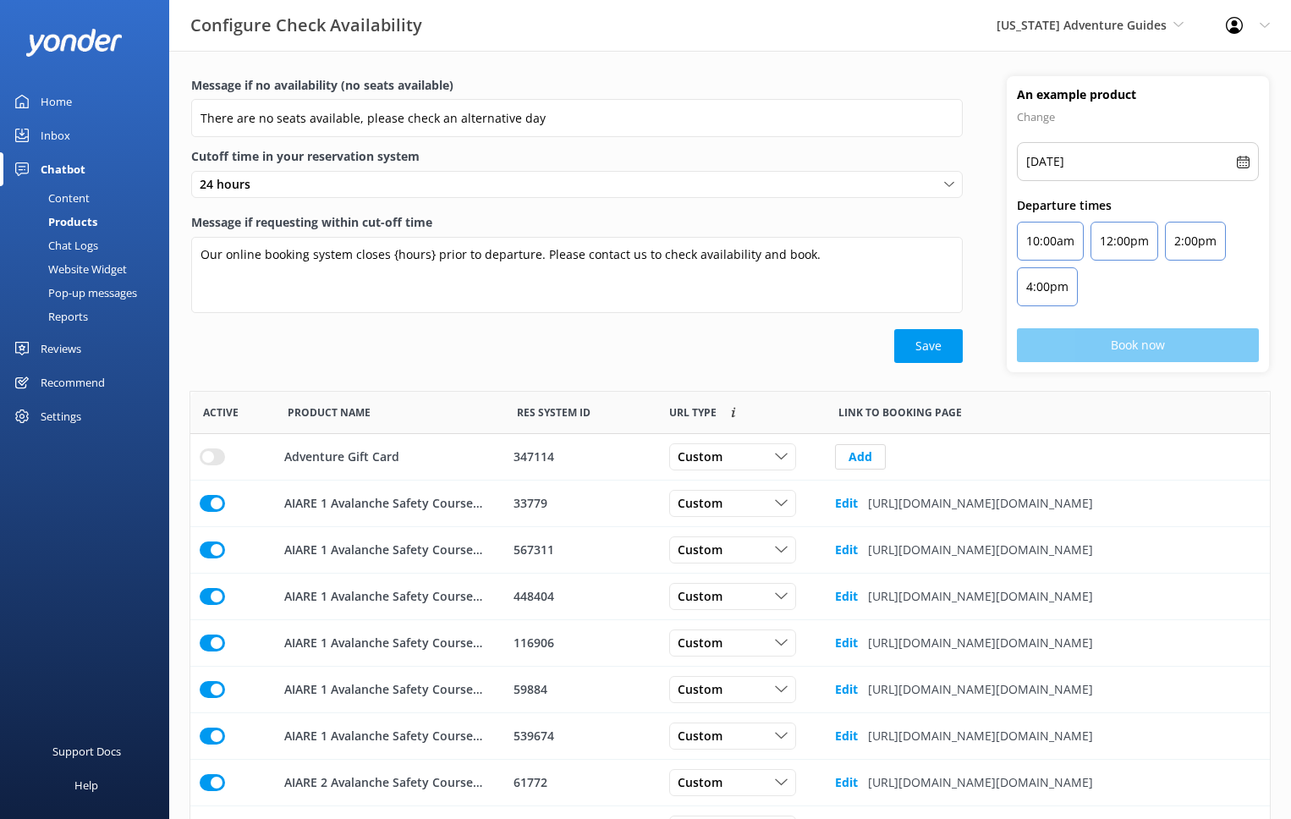
scroll to position [509, 1080]
click at [74, 272] on div "Website Widget" at bounding box center [68, 269] width 117 height 24
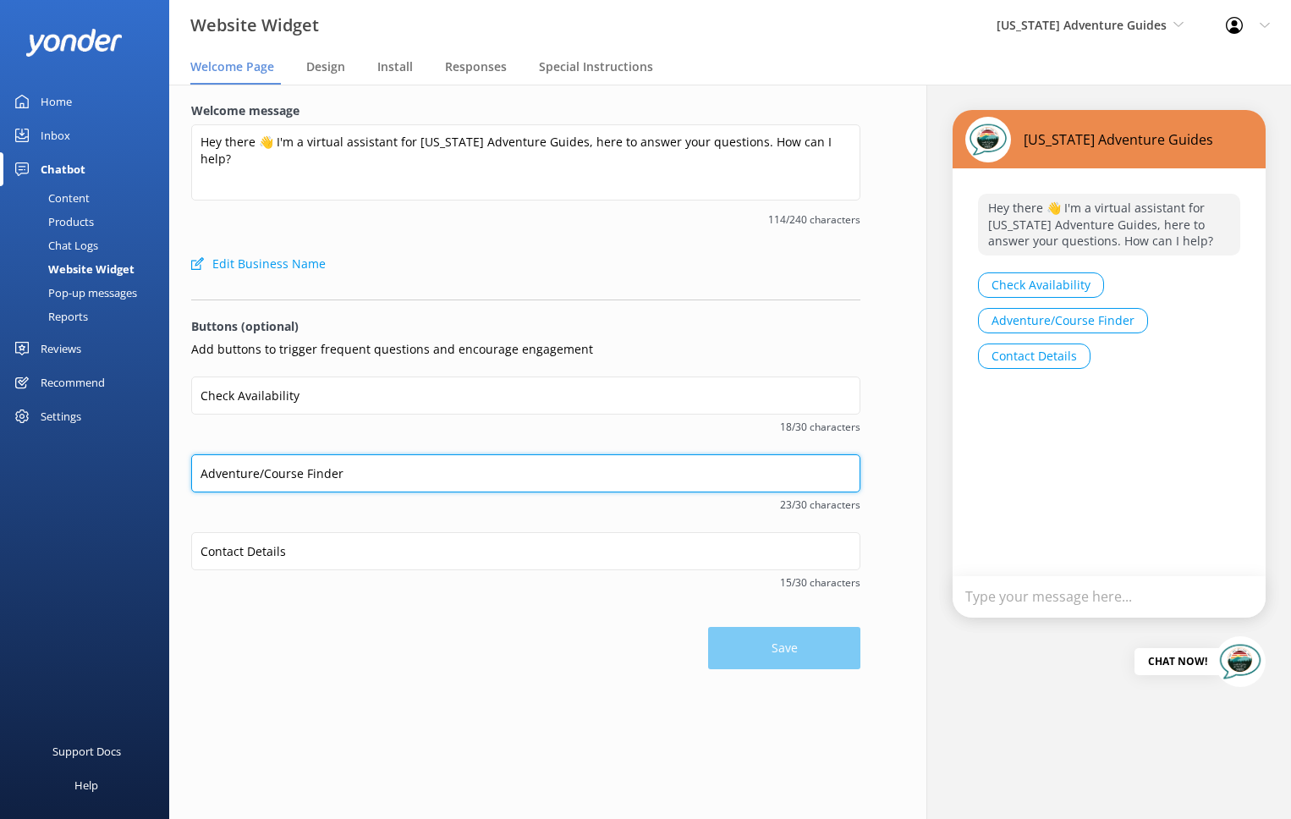
click at [373, 471] on input "Adventure/Course Finder" at bounding box center [525, 473] width 669 height 38
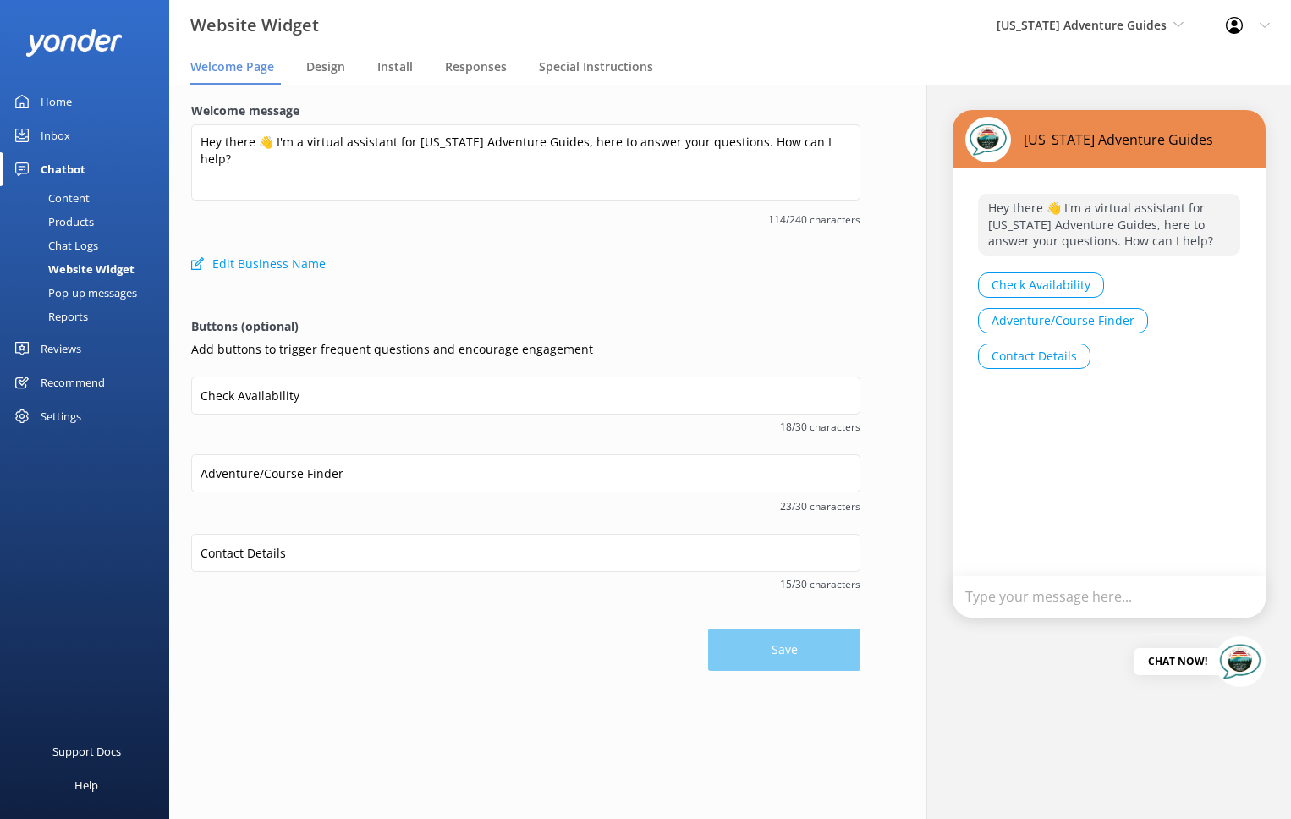
click at [68, 377] on div "Recommend" at bounding box center [73, 383] width 64 height 34
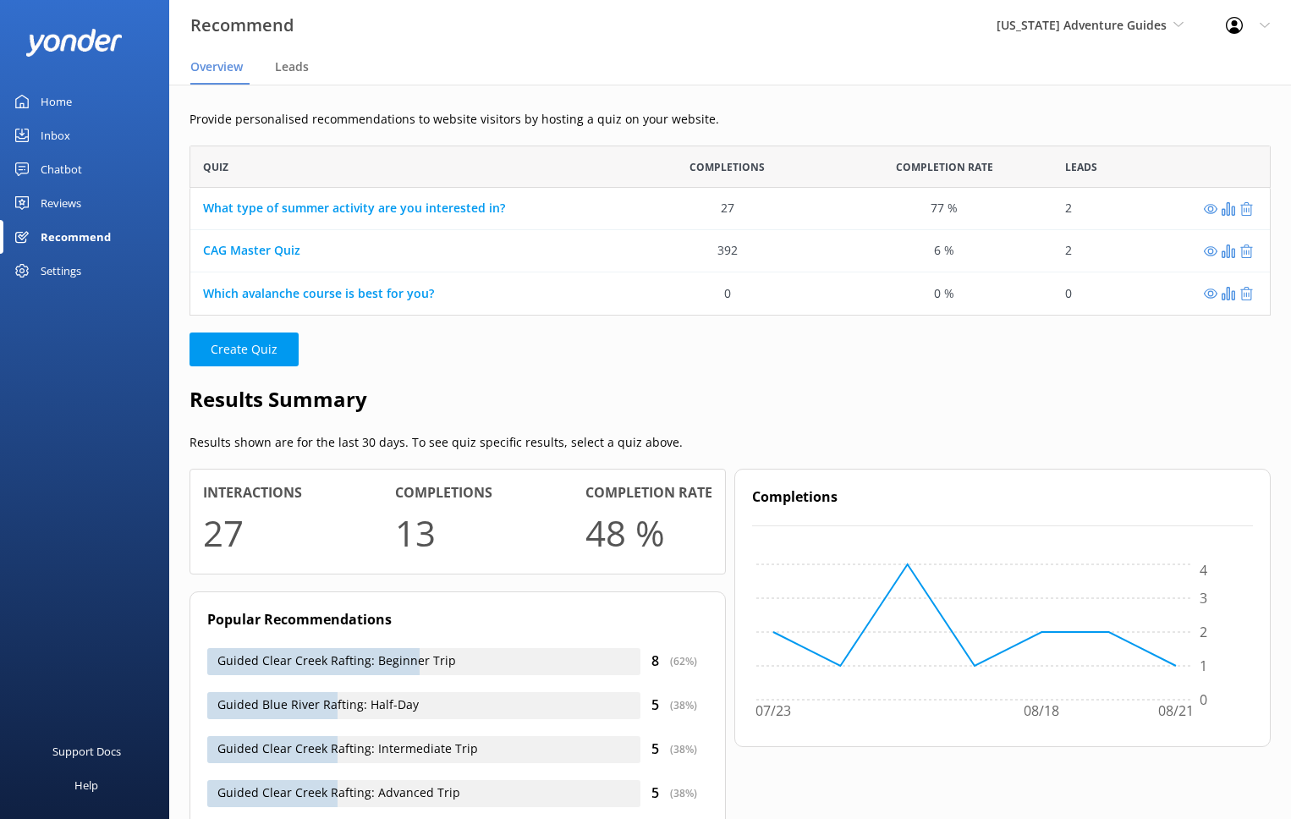
scroll to position [170, 1081]
click at [63, 204] on div "Reviews" at bounding box center [61, 203] width 41 height 34
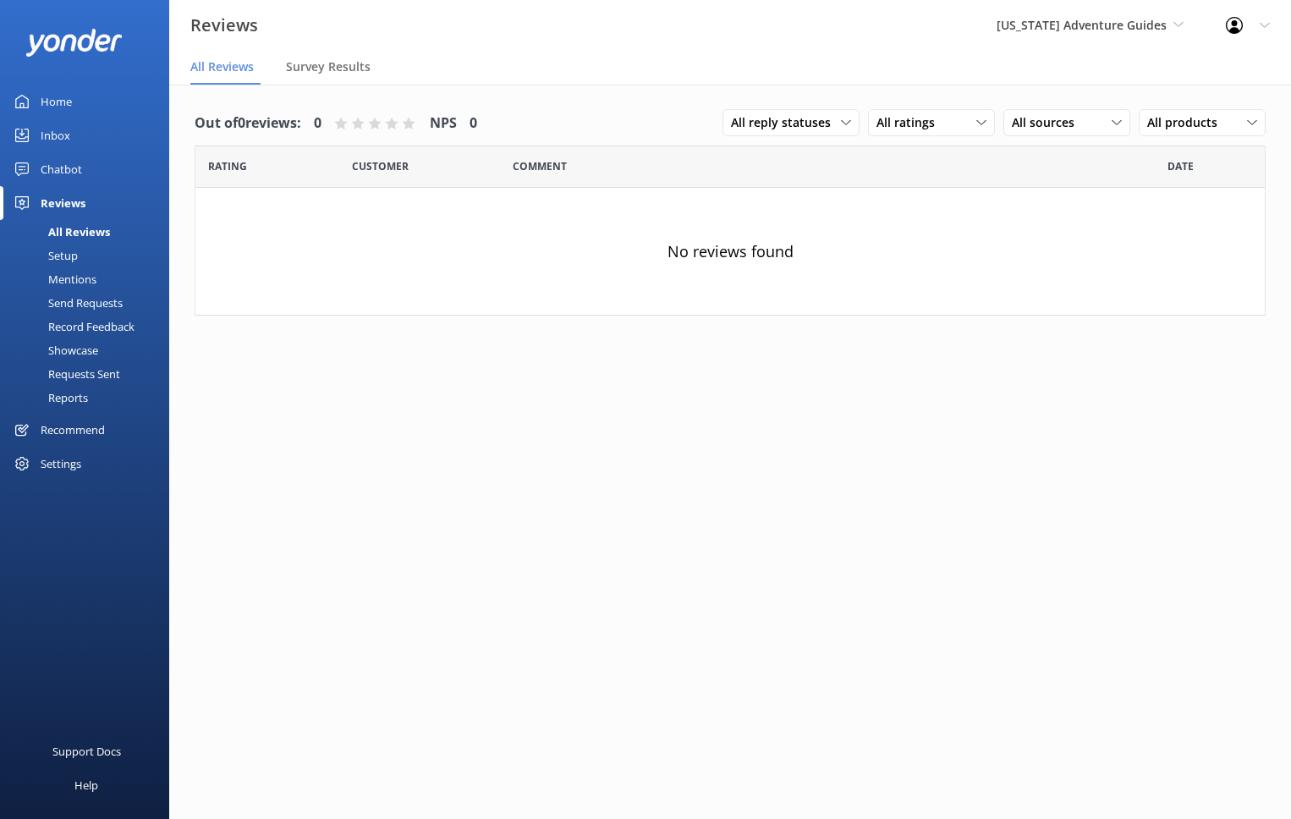
click at [63, 173] on div "Chatbot" at bounding box center [61, 169] width 41 height 34
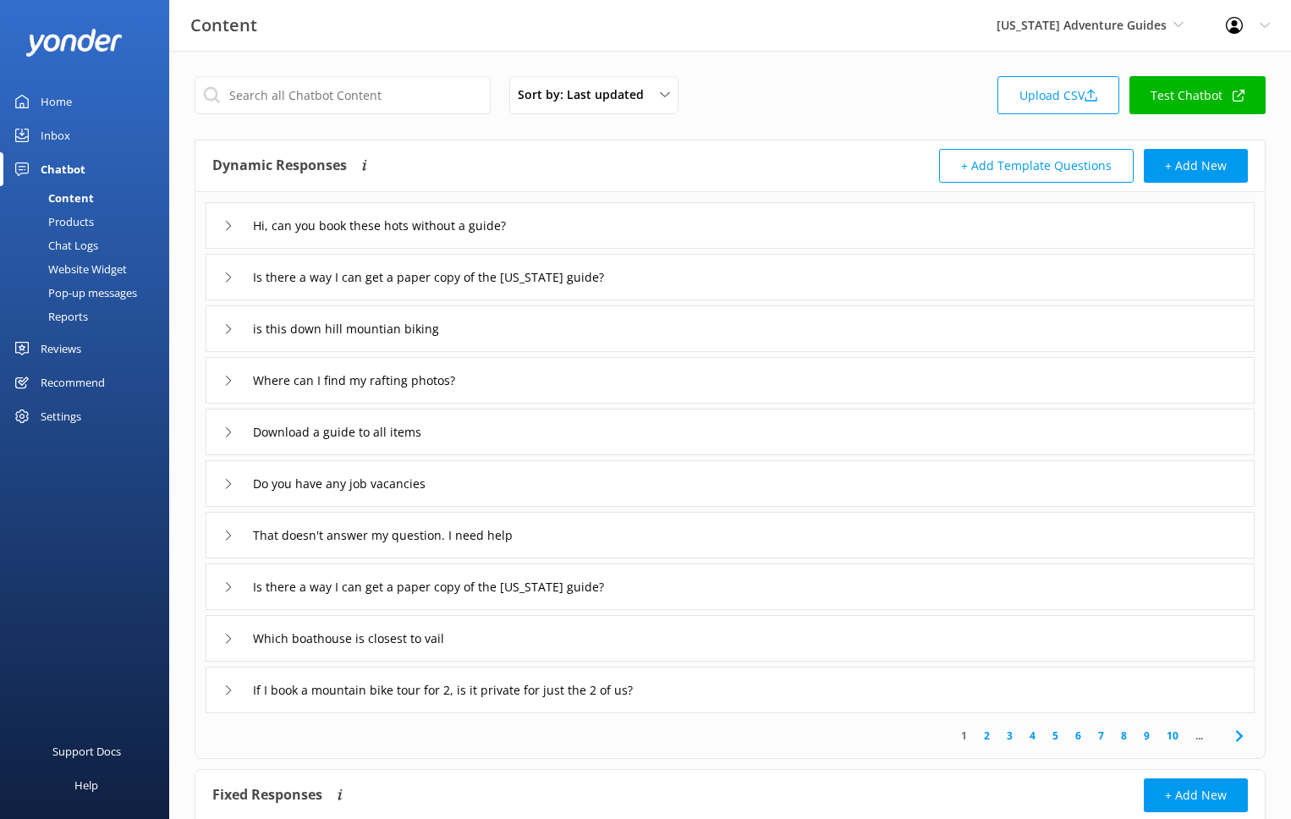
click at [88, 273] on div "Website Widget" at bounding box center [68, 269] width 117 height 24
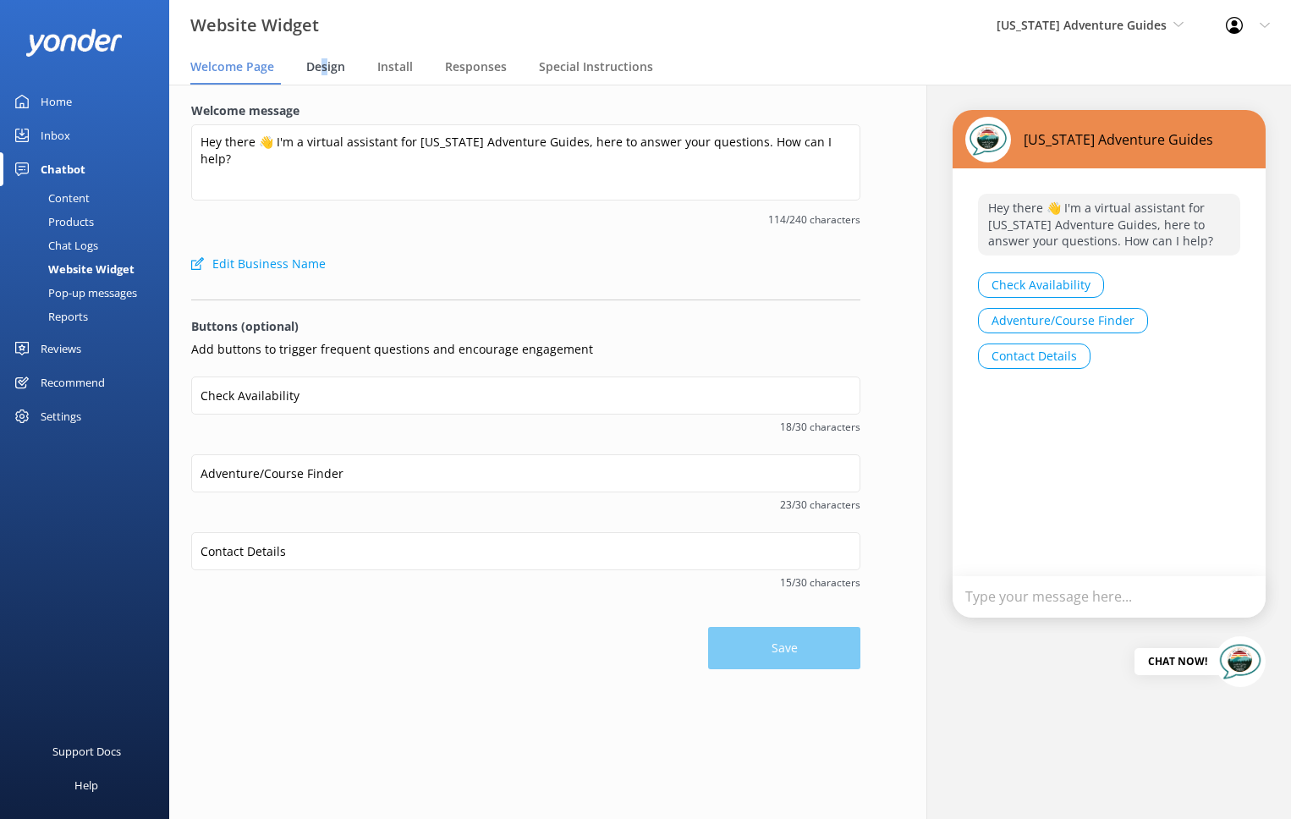
click at [324, 67] on span "Design" at bounding box center [325, 66] width 39 height 17
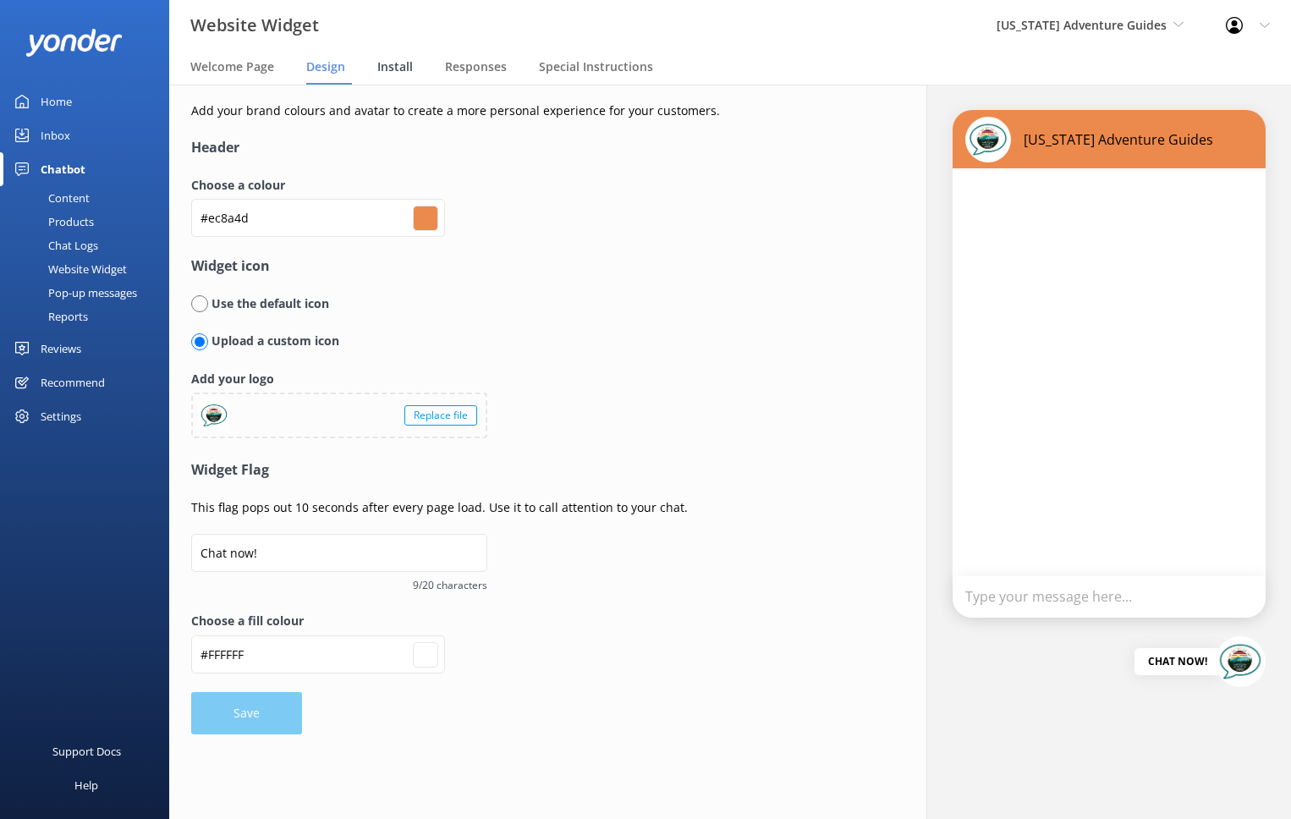
click at [390, 66] on span "Install" at bounding box center [395, 66] width 36 height 17
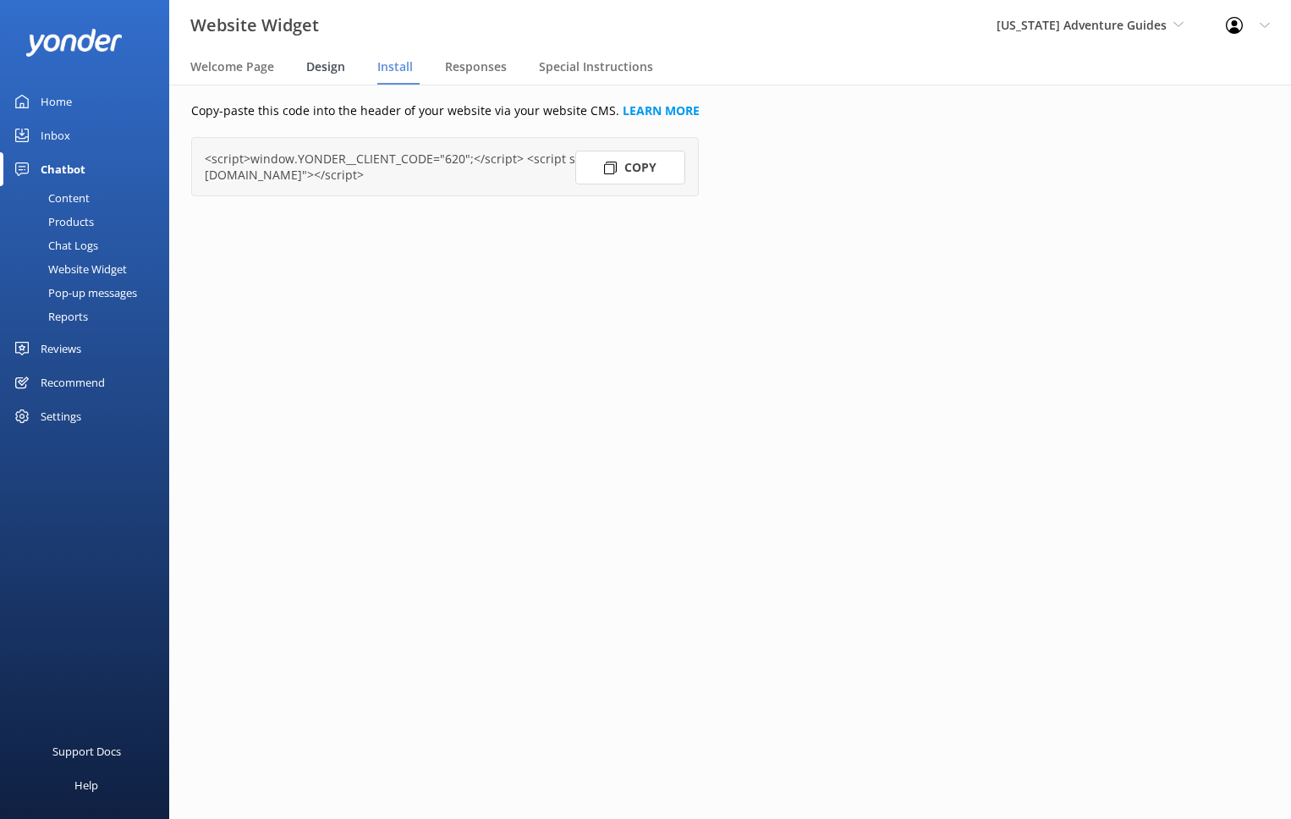
click at [319, 69] on span "Design" at bounding box center [325, 66] width 39 height 17
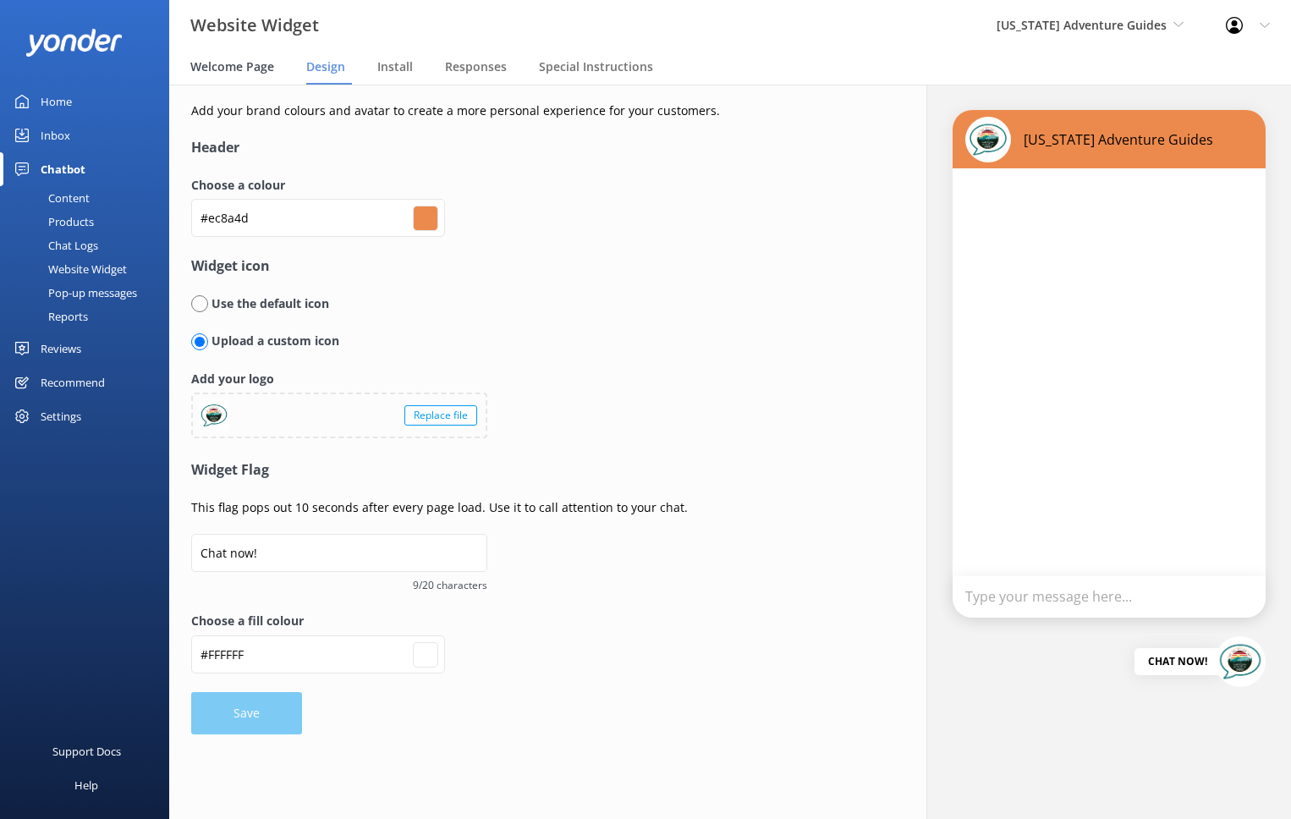
click at [245, 74] on span "Welcome Page" at bounding box center [232, 66] width 84 height 17
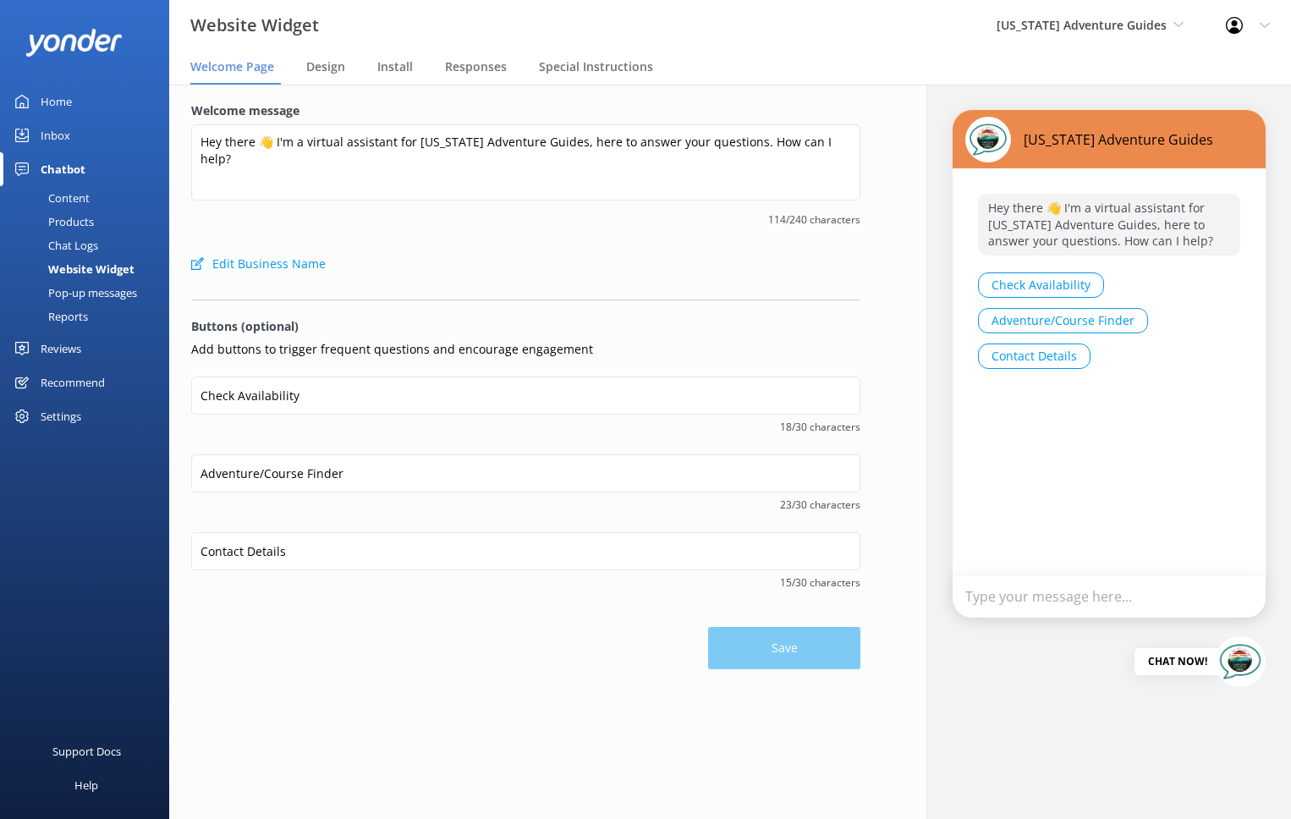
click at [83, 219] on div "Products" at bounding box center [52, 222] width 84 height 24
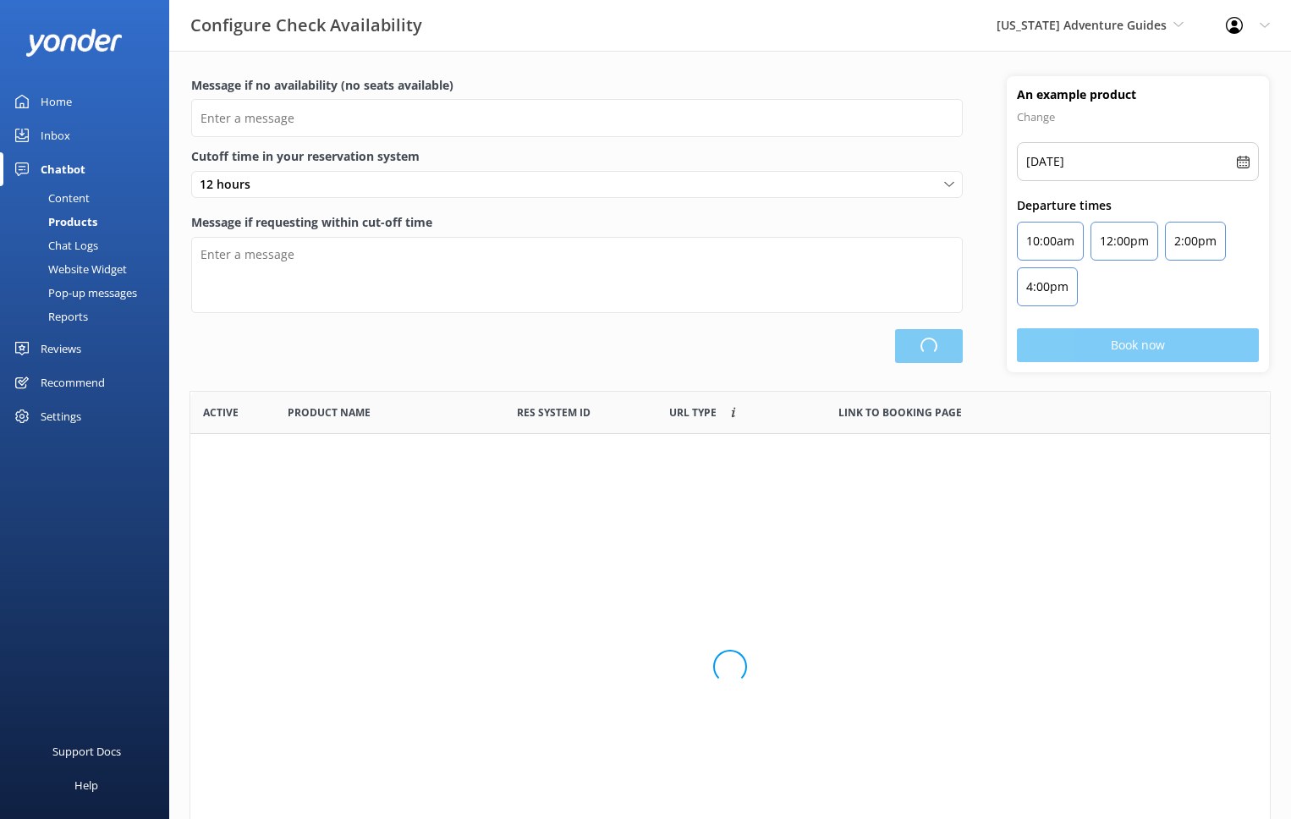
scroll to position [509, 1080]
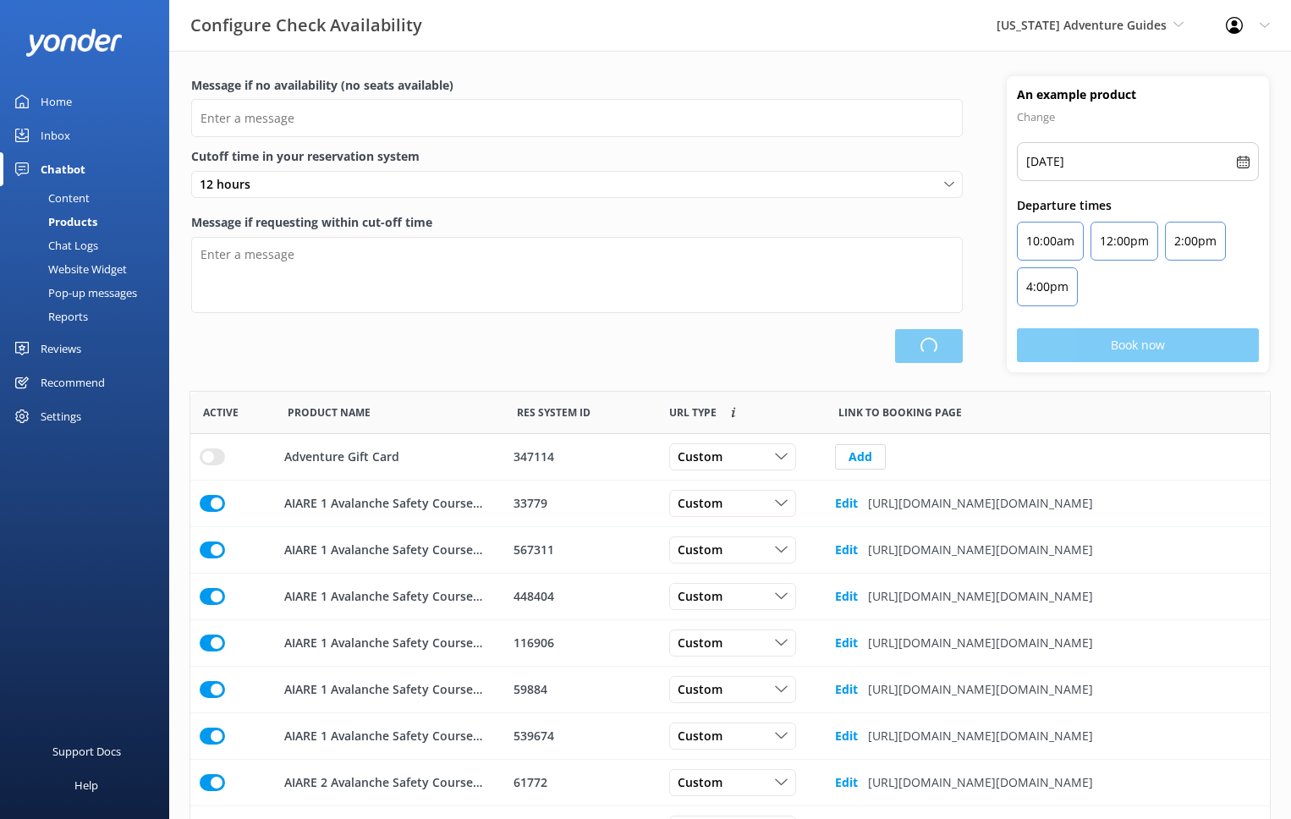
type input "There are no seats available, please check an alternative day"
type textarea "Our online booking system closes {hours} prior to departure. Please contact us …"
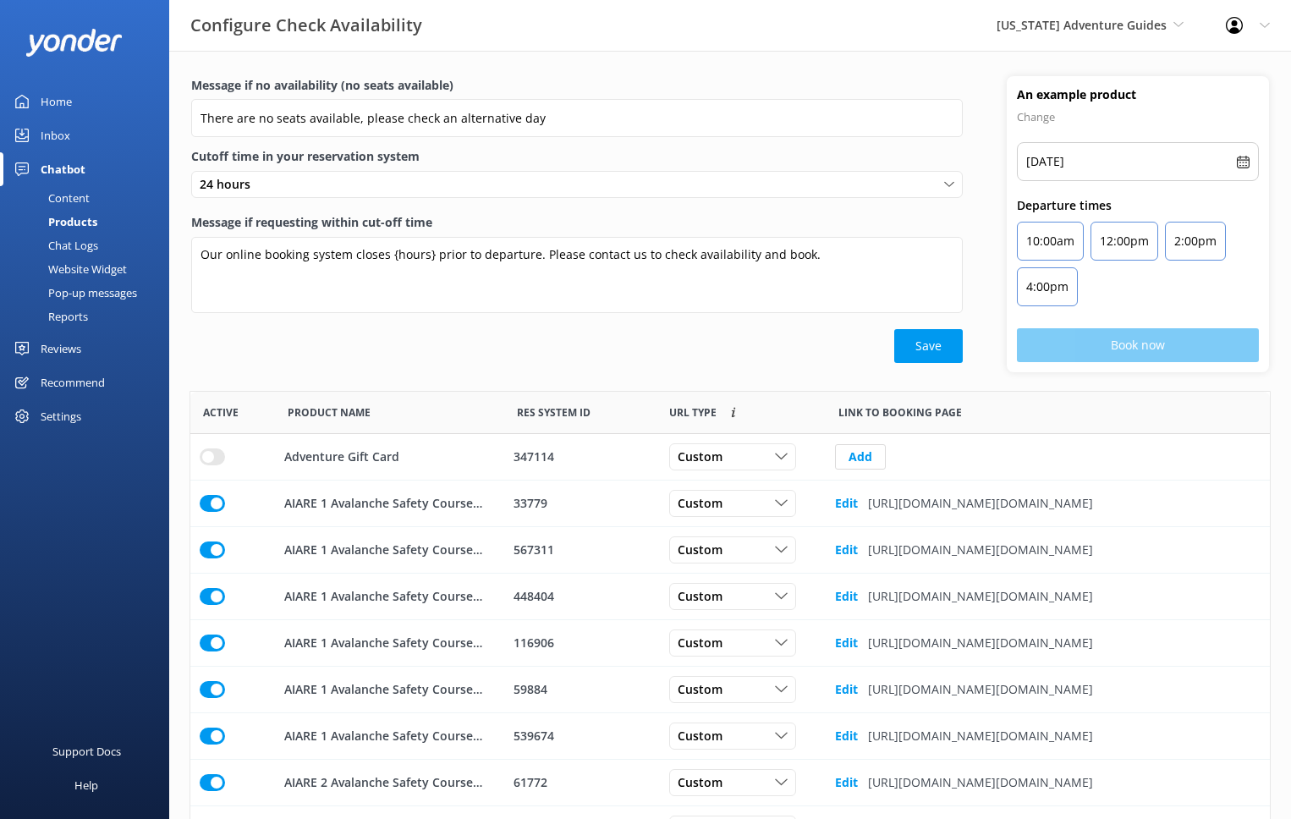
click at [74, 245] on div "Chat Logs" at bounding box center [54, 246] width 88 height 24
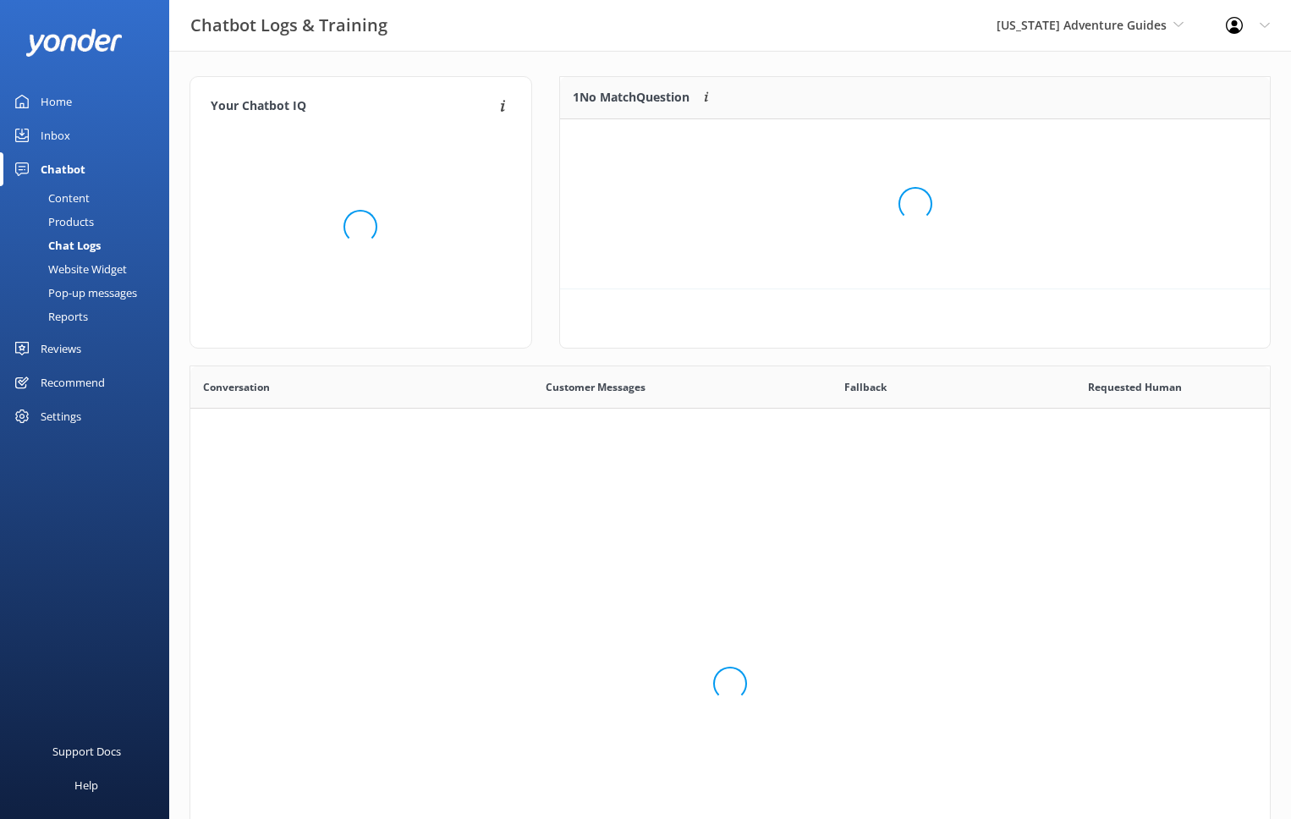
scroll to position [85, 711]
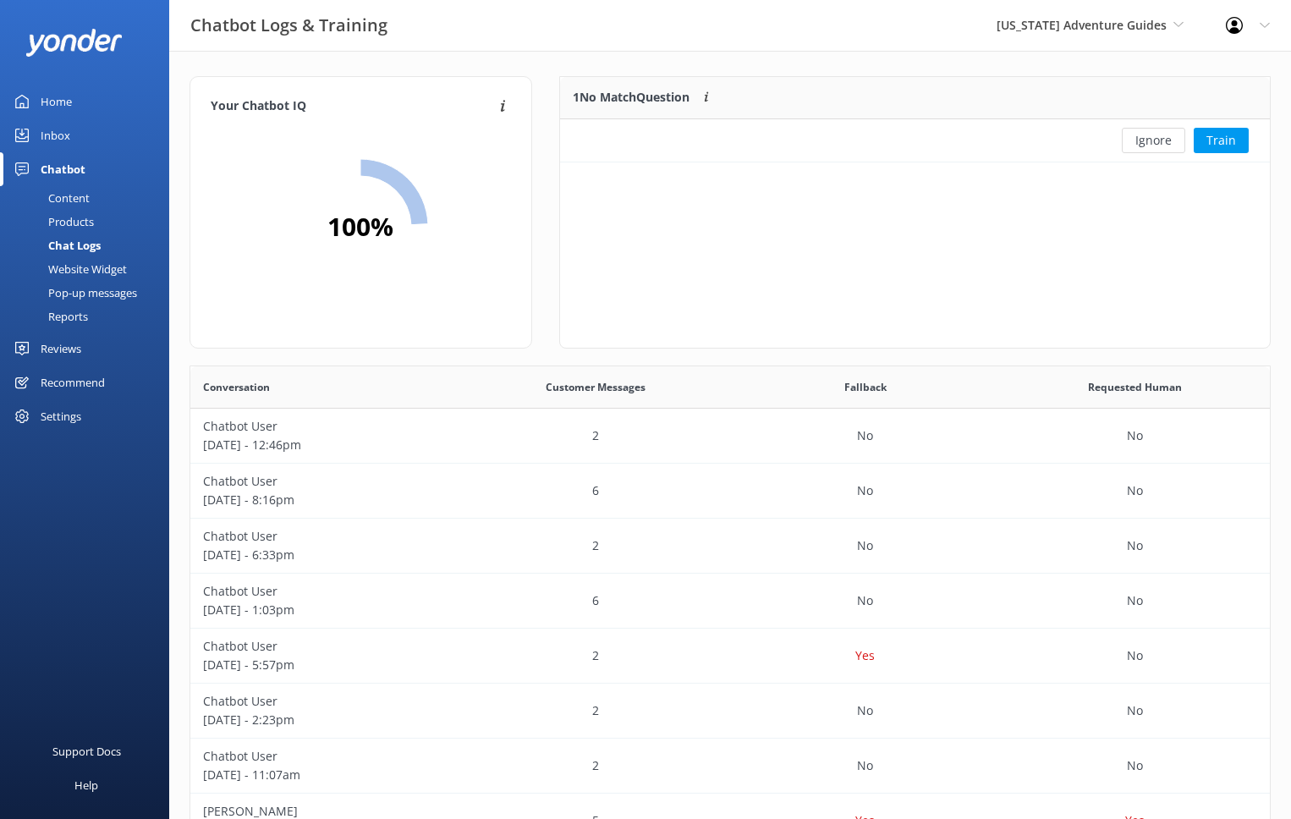
click at [72, 196] on div "Content" at bounding box center [50, 198] width 80 height 24
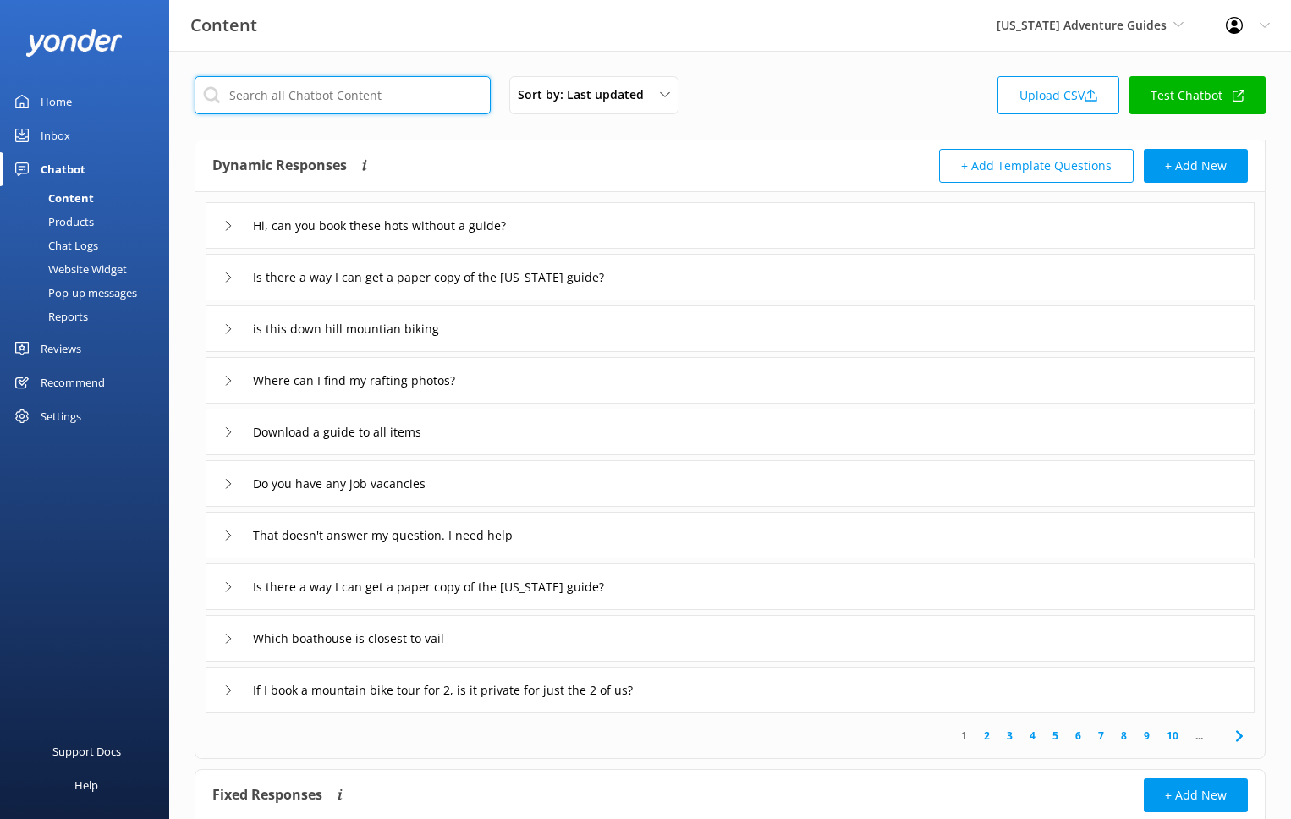
click at [412, 94] on input "text" at bounding box center [343, 95] width 296 height 38
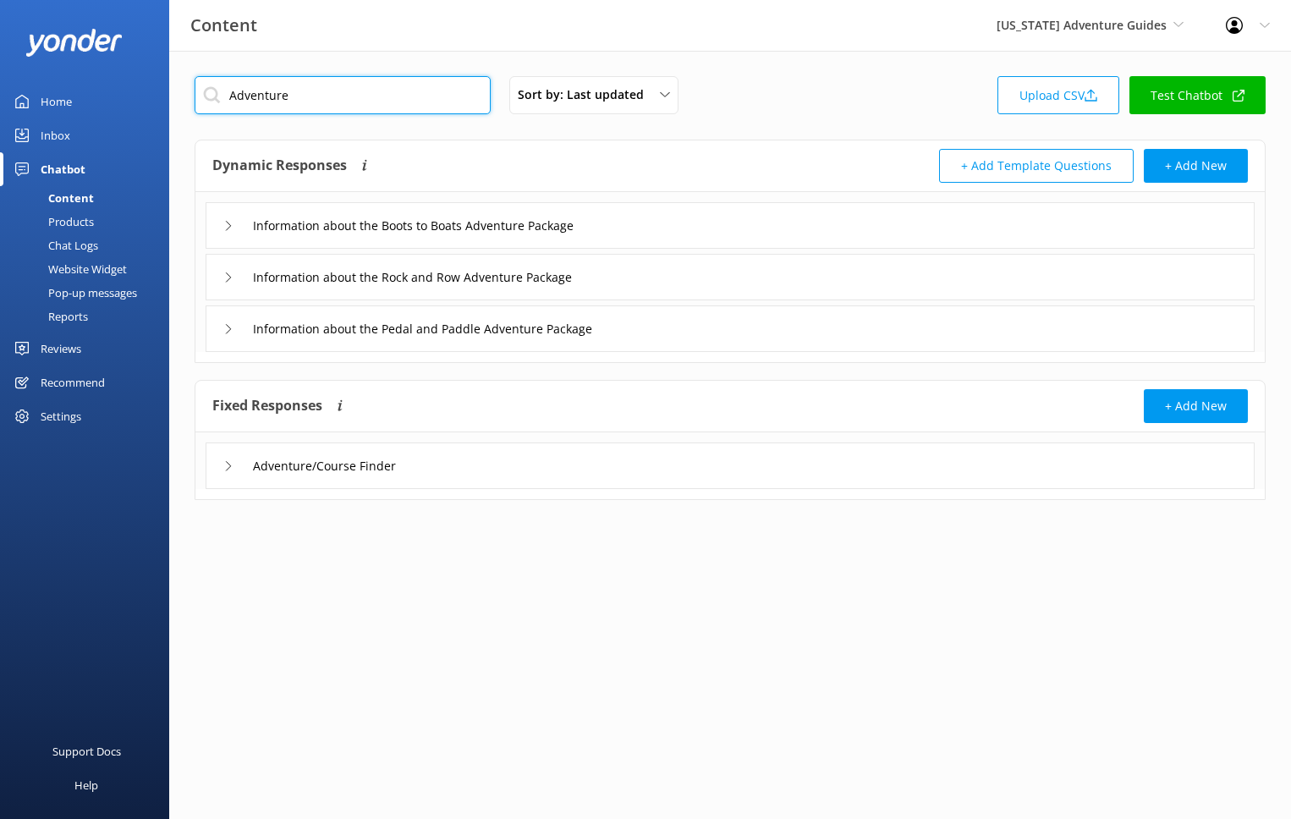
type input "Adventure"
click at [224, 461] on icon at bounding box center [228, 466] width 10 height 10
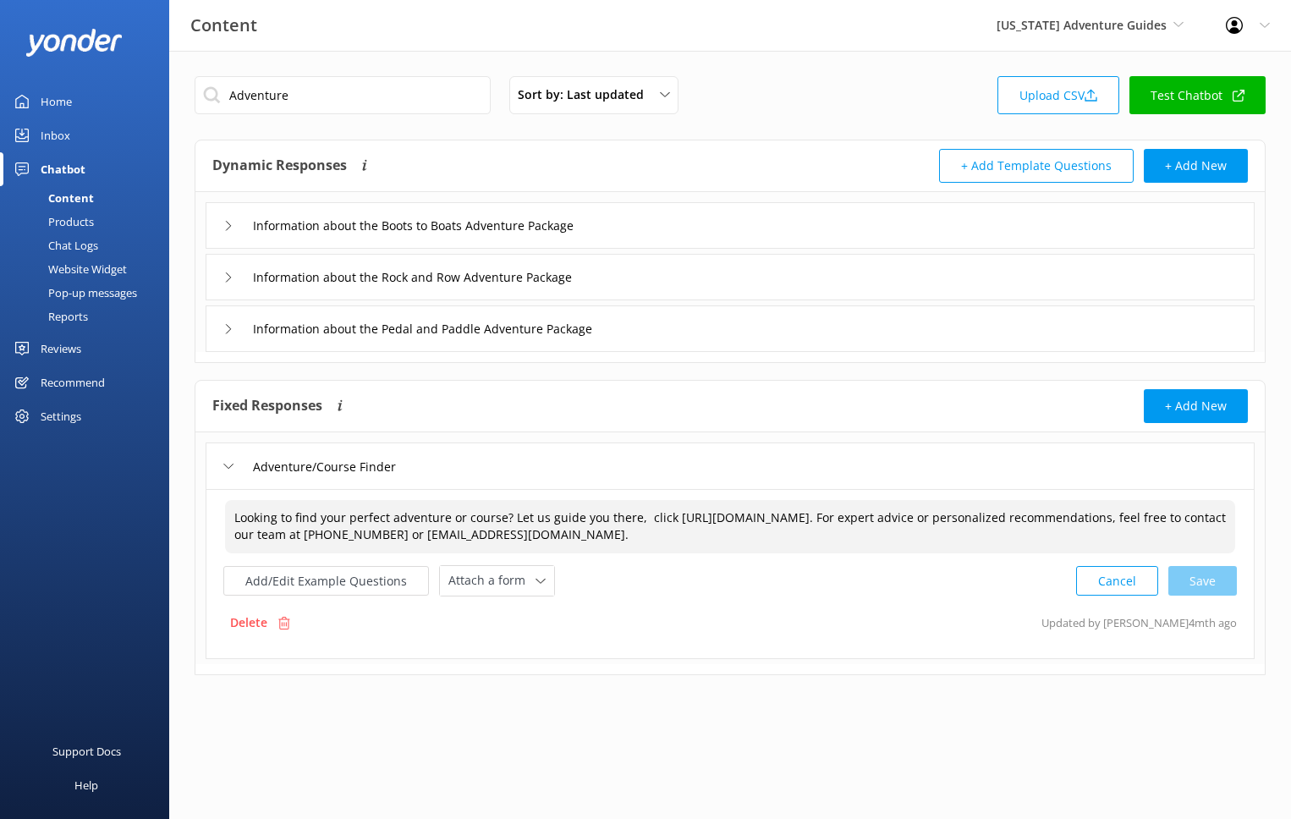
click at [1016, 512] on textarea "Looking to find your perfect adventure or course? Let us guide you there, click…" at bounding box center [730, 526] width 1010 height 53
click at [1201, 581] on div "Cancel Save" at bounding box center [1156, 580] width 161 height 31
type textarea "Looking to find your perfect adventure or course? Let us guide you there, click…"
